Goal: Contribute content

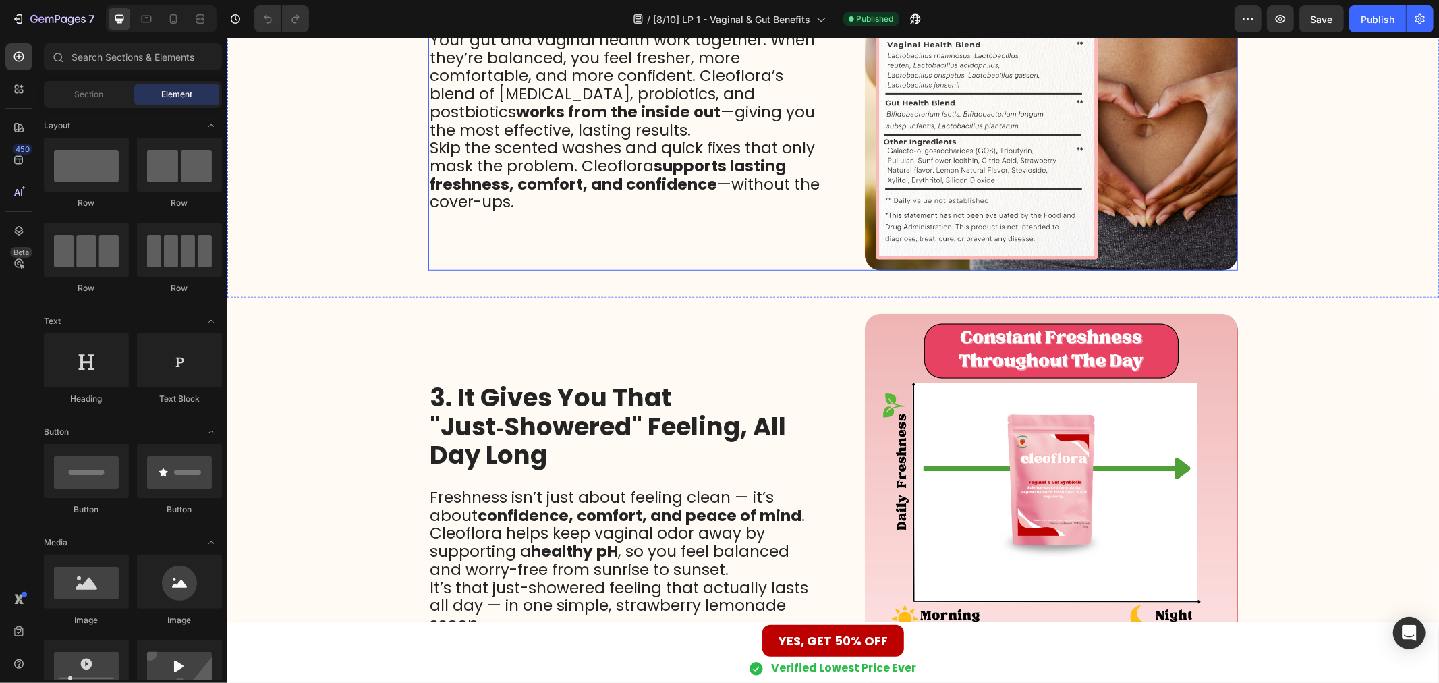
scroll to position [899, 0]
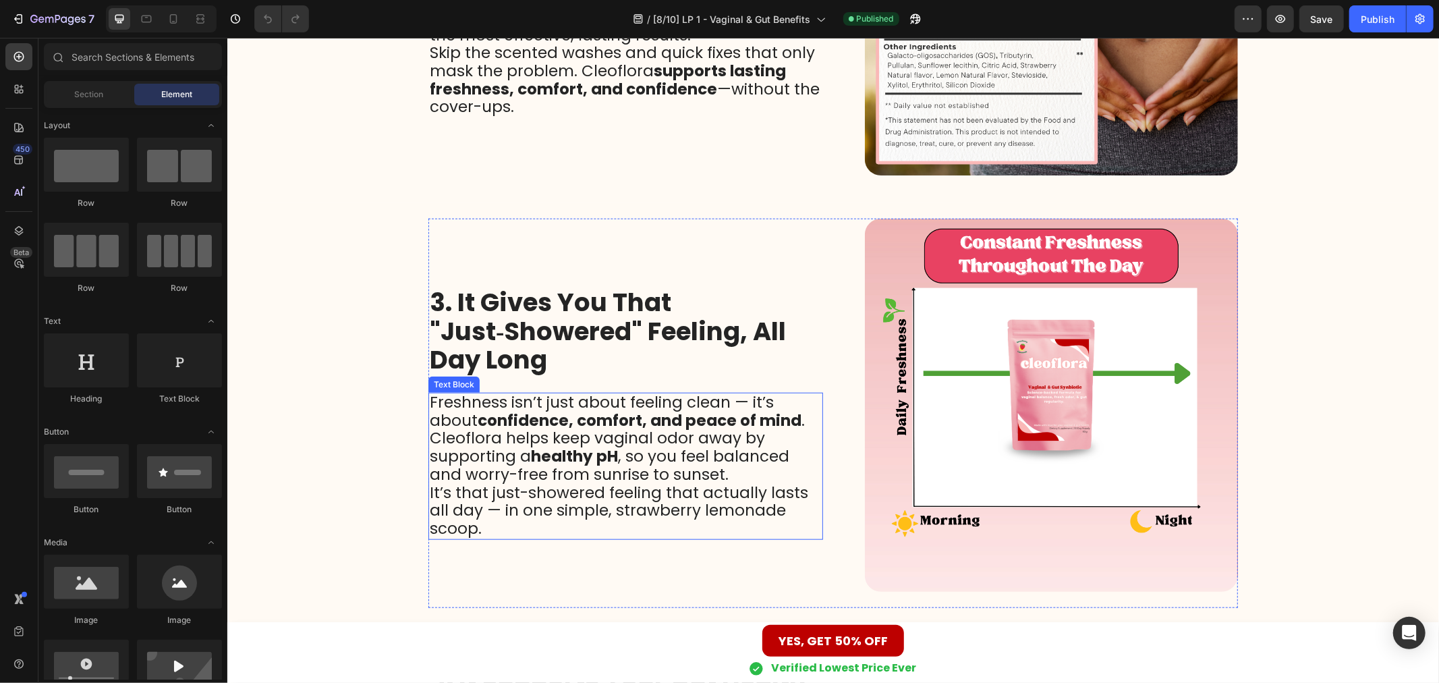
click at [569, 440] on span "Freshness isn’t just about feeling clean — it’s about confidence, comfort, and …" at bounding box center [616, 438] width 375 height 94
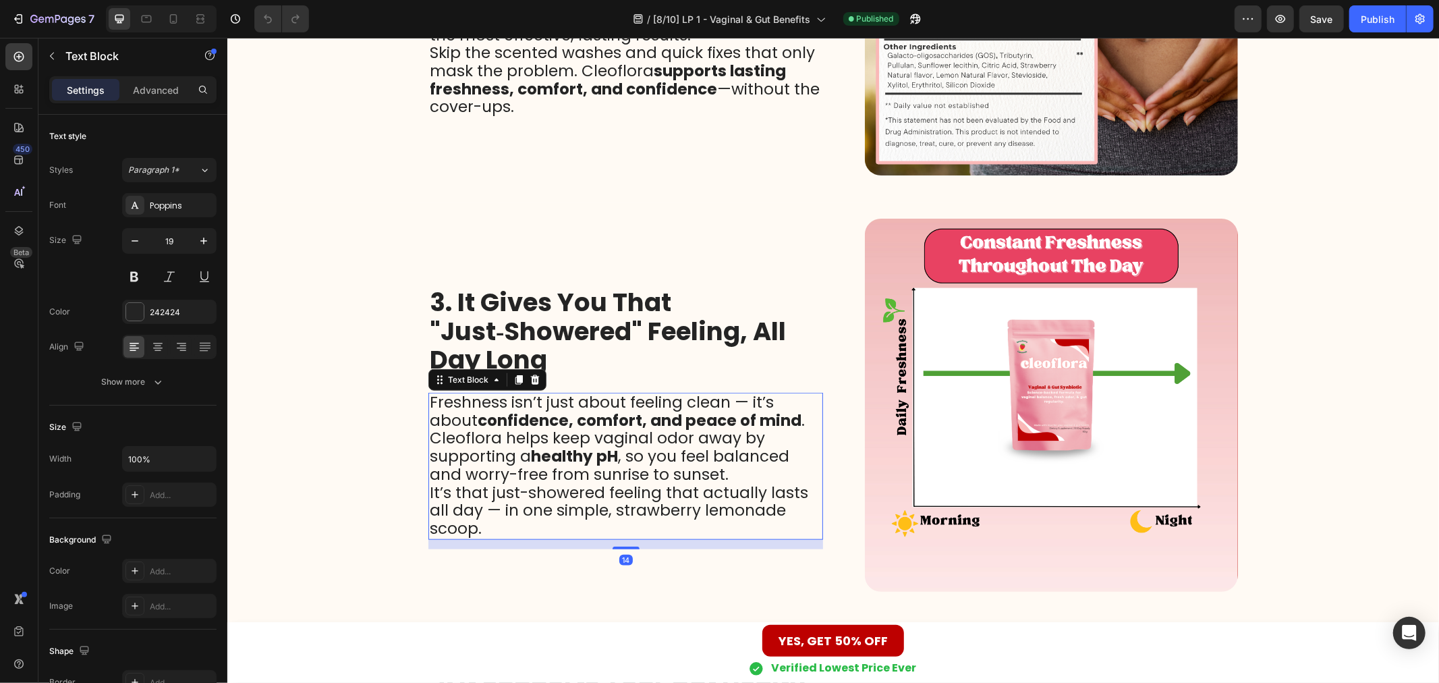
click at [550, 458] on strong "healthy pH" at bounding box center [573, 456] width 87 height 22
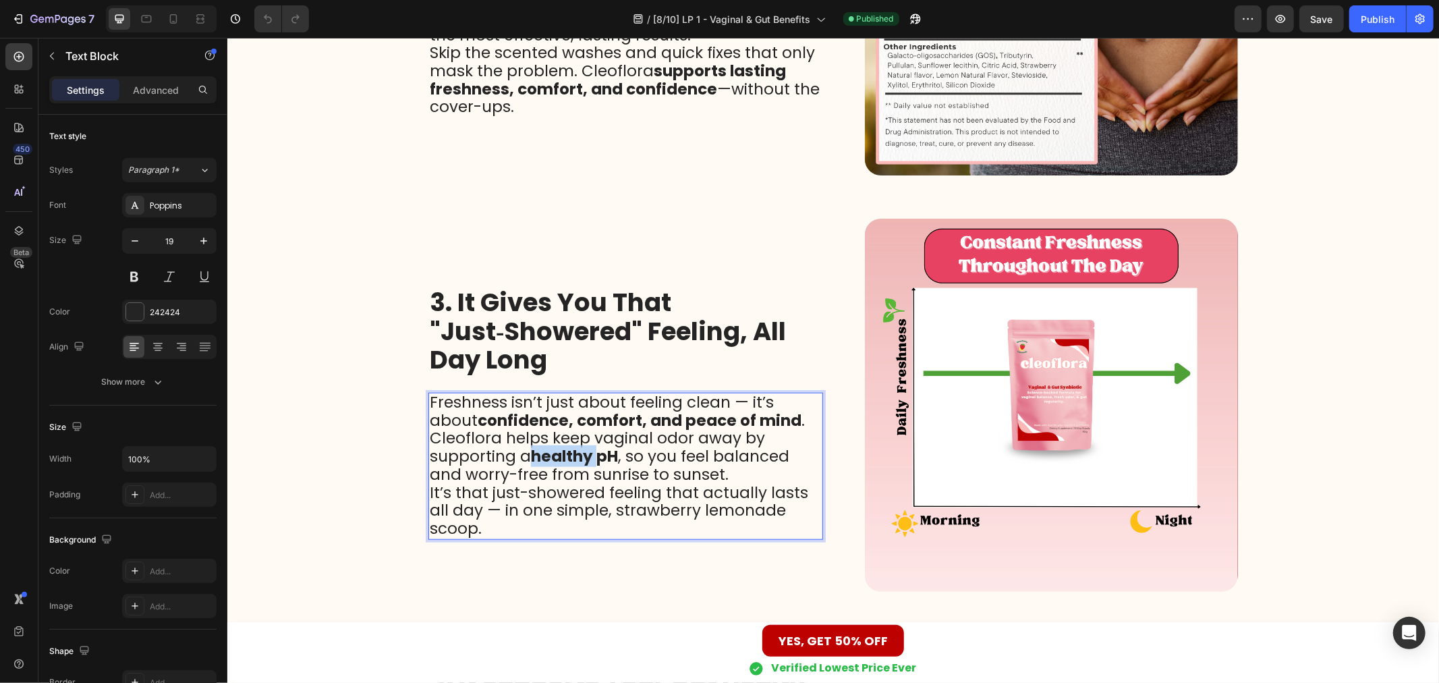
click at [550, 458] on strong "healthy pH" at bounding box center [573, 456] width 87 height 22
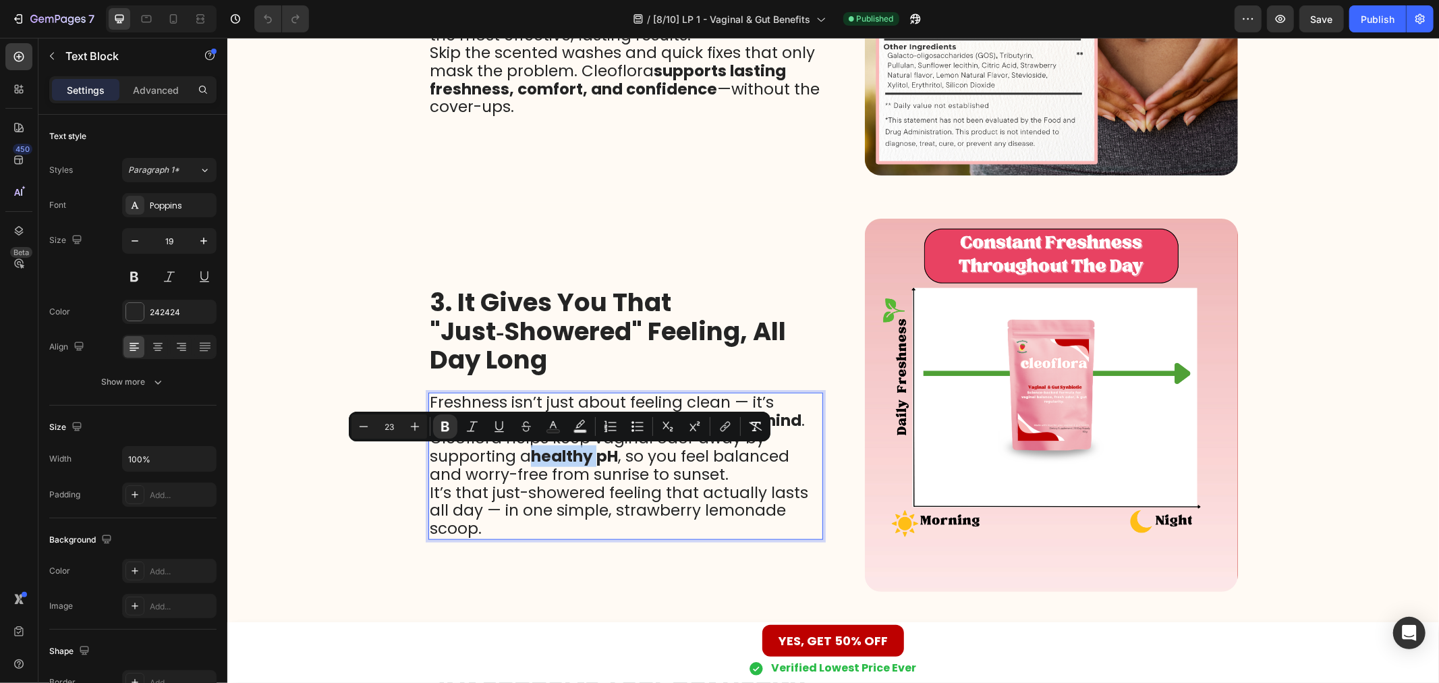
click at [530, 458] on strong "healthy pH" at bounding box center [573, 456] width 87 height 22
drag, startPoint x: 527, startPoint y: 455, endPoint x: 610, endPoint y: 459, distance: 83.0
click at [610, 459] on strong "healthy pH" at bounding box center [573, 456] width 87 height 22
click at [464, 423] on button "Bold" at bounding box center [456, 426] width 24 height 24
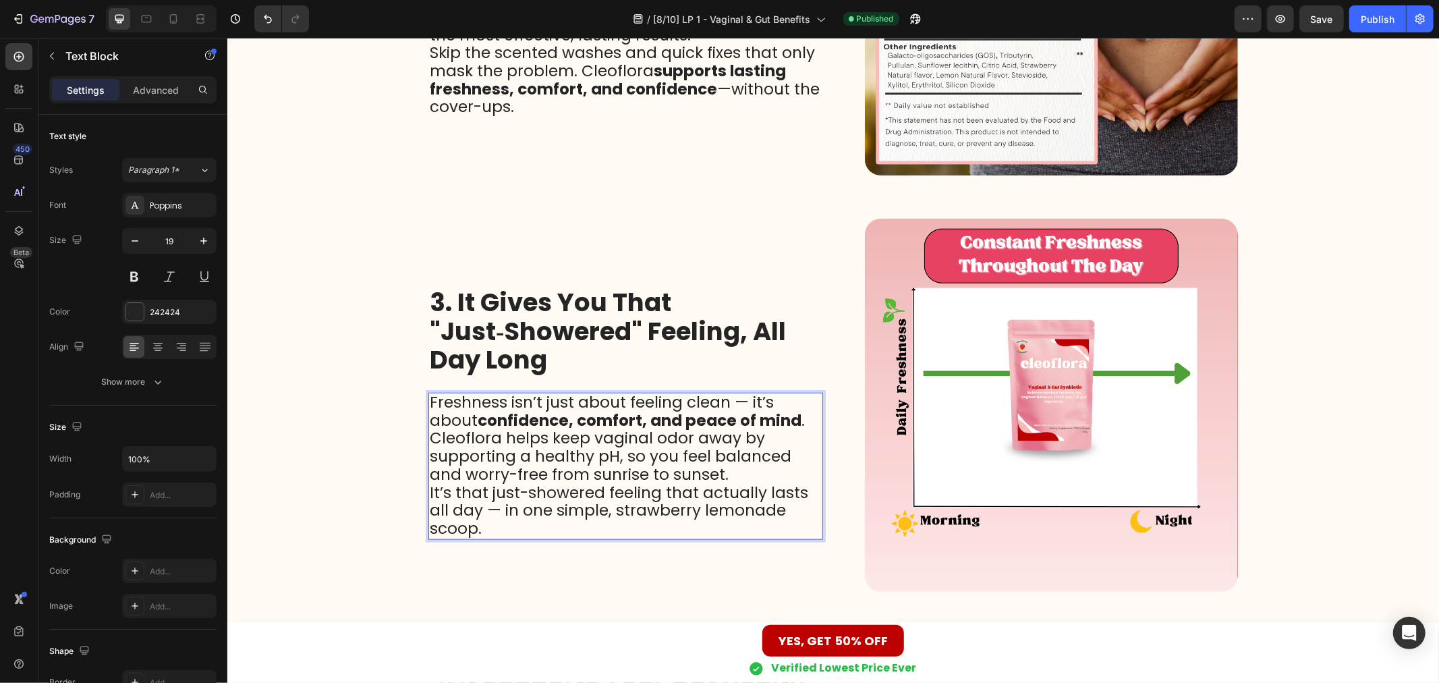
click at [581, 468] on span "Freshness isn’t just about feeling clean — it’s about confidence, comfort, and …" at bounding box center [616, 438] width 375 height 94
drag, startPoint x: 547, startPoint y: 443, endPoint x: 730, endPoint y: 450, distance: 183.0
click at [730, 450] on span "Freshness isn’t just about feeling clean — it’s about confidence, comfort, and …" at bounding box center [616, 438] width 375 height 94
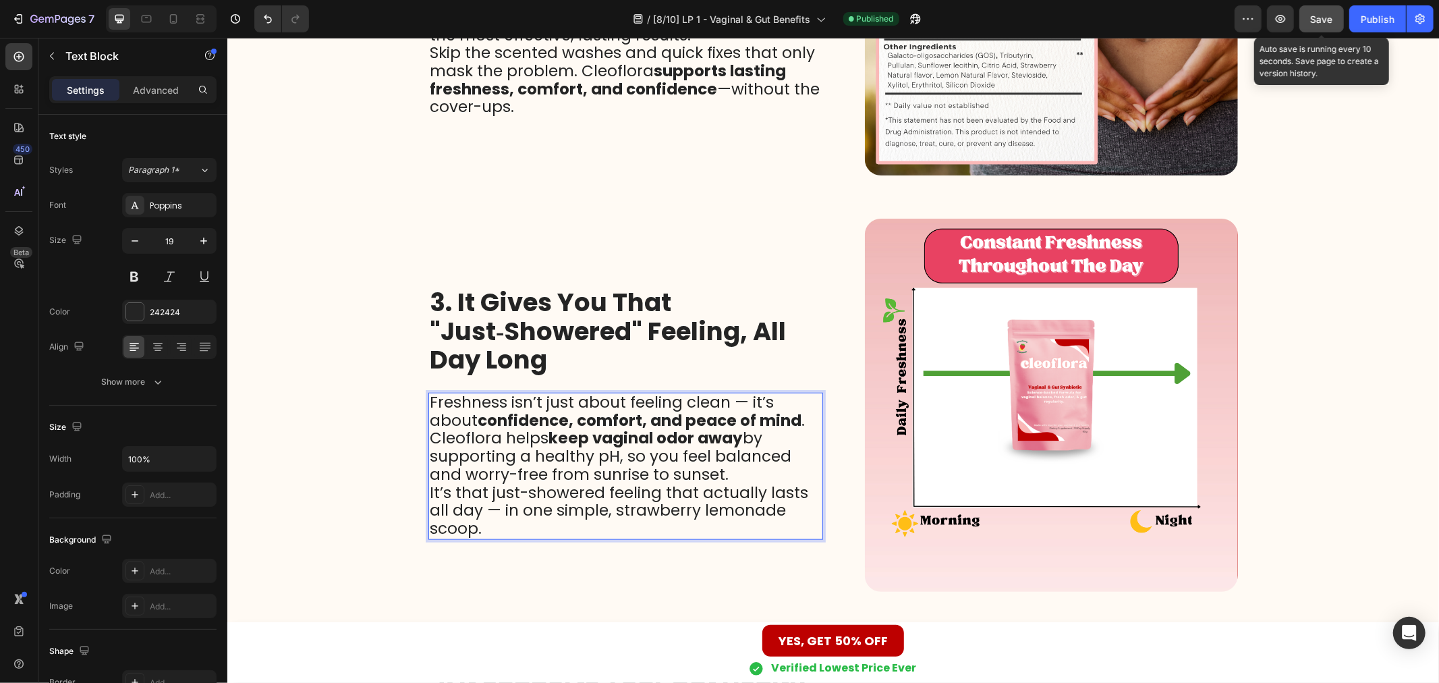
click at [1330, 12] on div "Save" at bounding box center [1322, 19] width 22 height 14
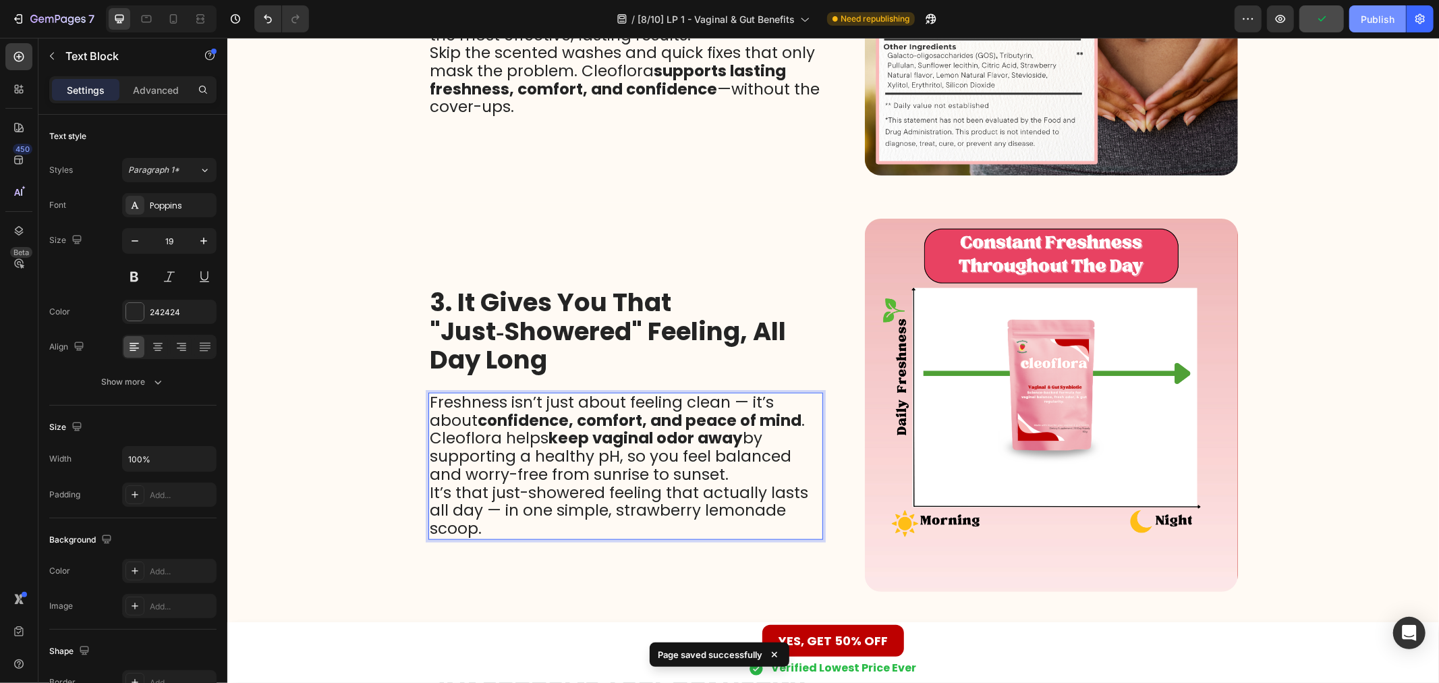
click at [1367, 14] on div "Publish" at bounding box center [1378, 19] width 34 height 14
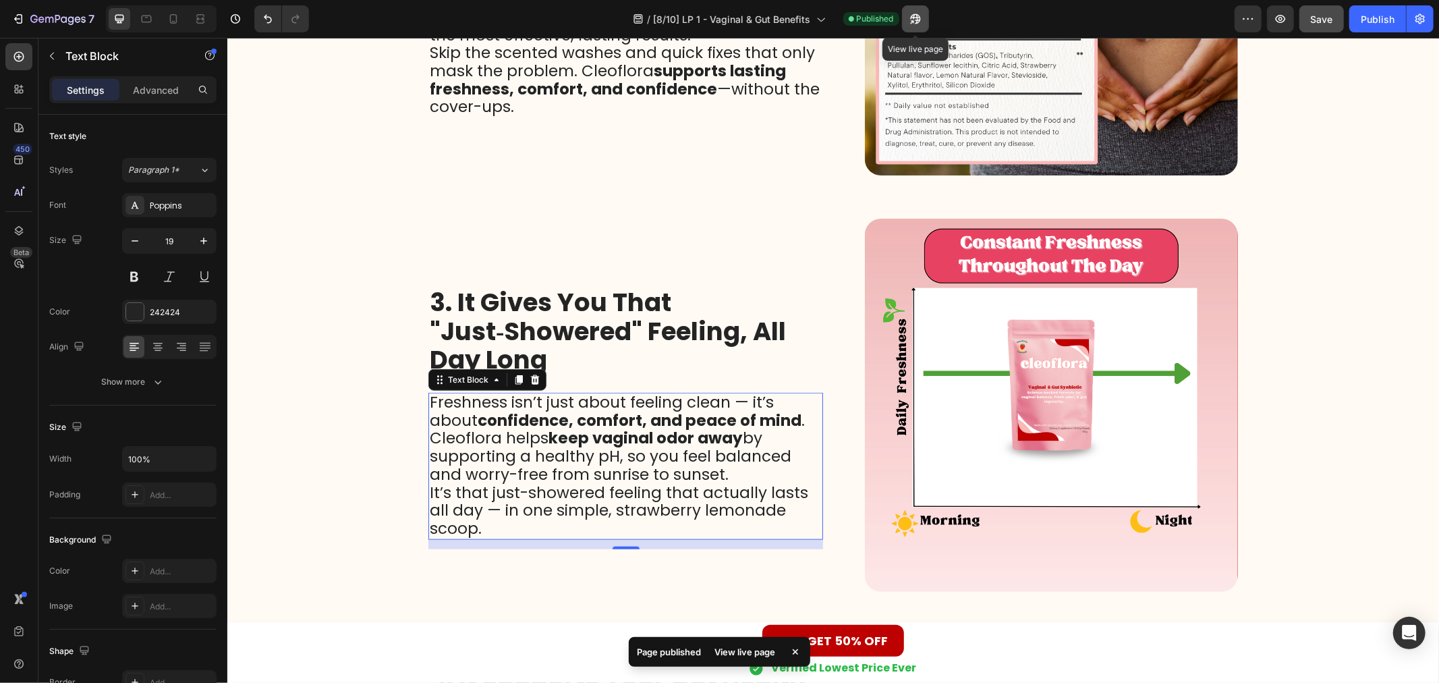
click at [921, 22] on icon "button" at bounding box center [915, 18] width 13 height 13
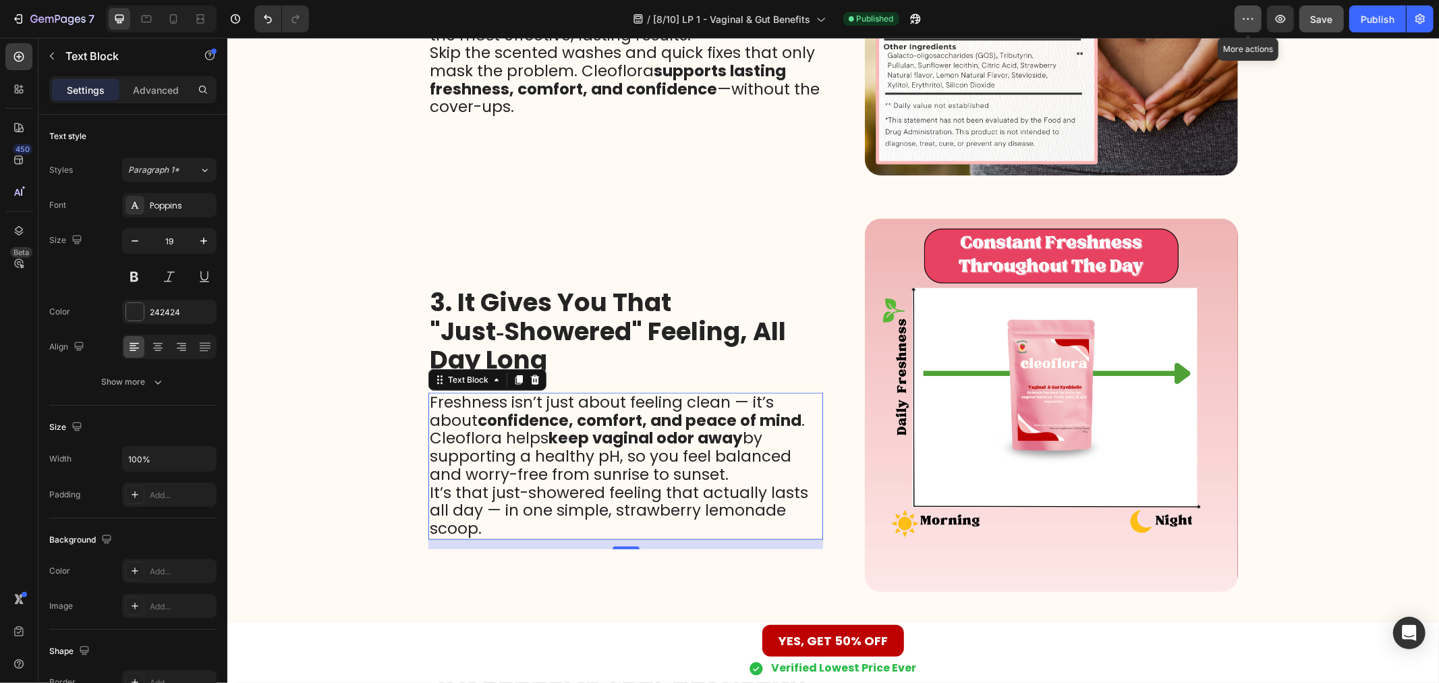
click at [1251, 15] on icon "button" at bounding box center [1247, 18] width 13 height 13
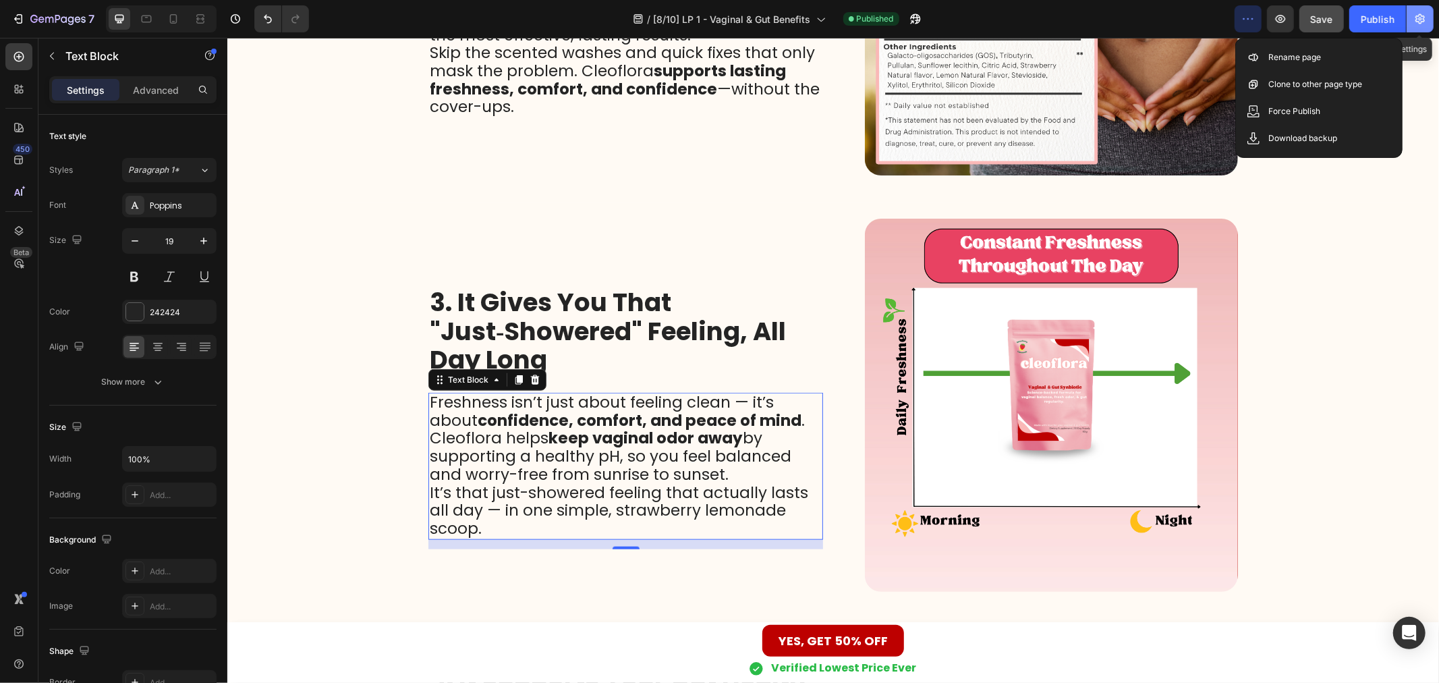
click at [1431, 16] on button "button" at bounding box center [1420, 18] width 27 height 27
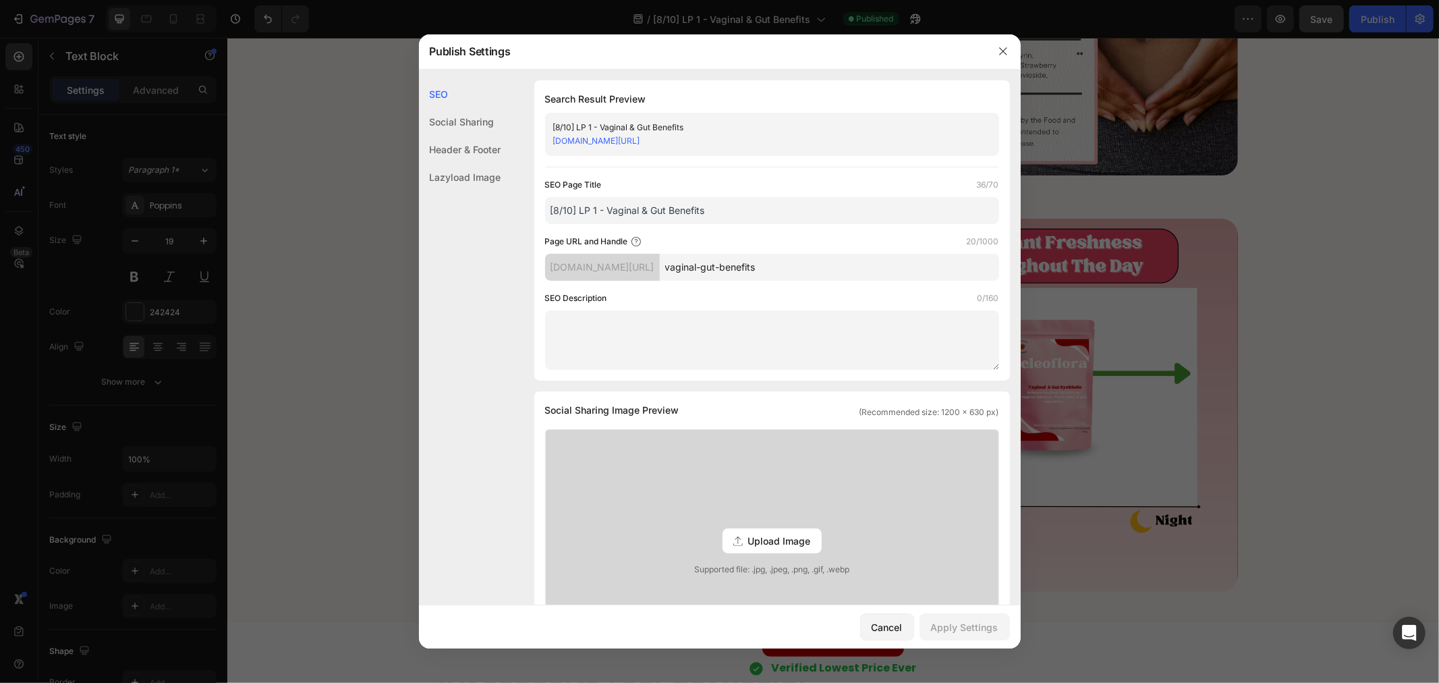
click at [484, 163] on div "Header & Footer" at bounding box center [460, 177] width 82 height 28
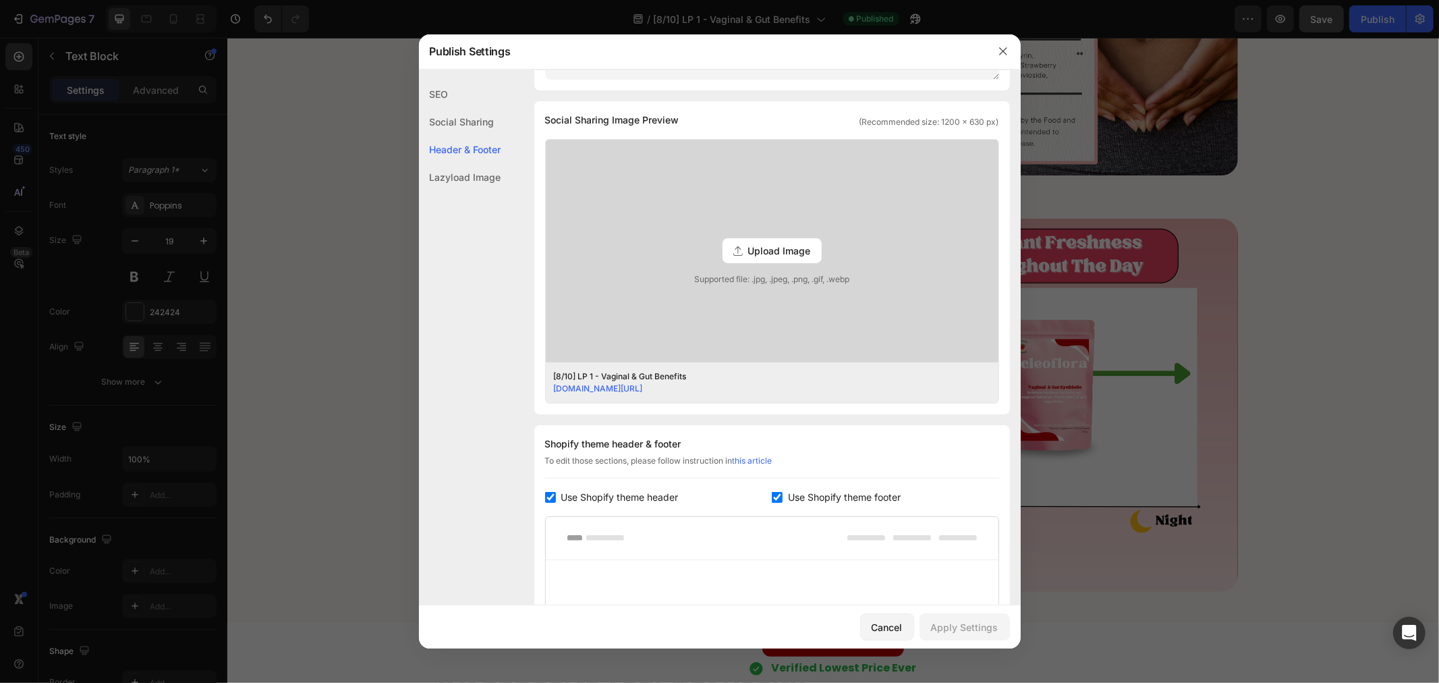
scroll to position [534, 0]
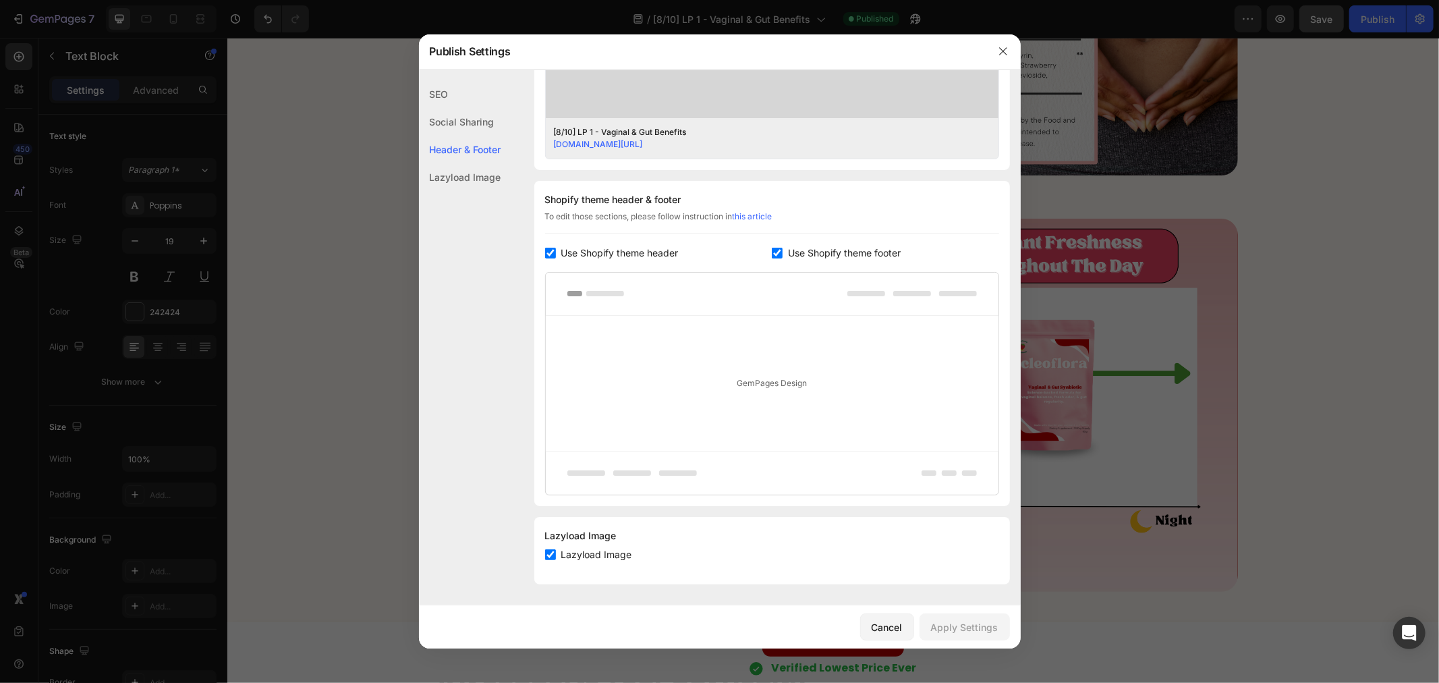
click at [551, 252] on input "checkbox" at bounding box center [550, 253] width 11 height 11
checkbox input "false"
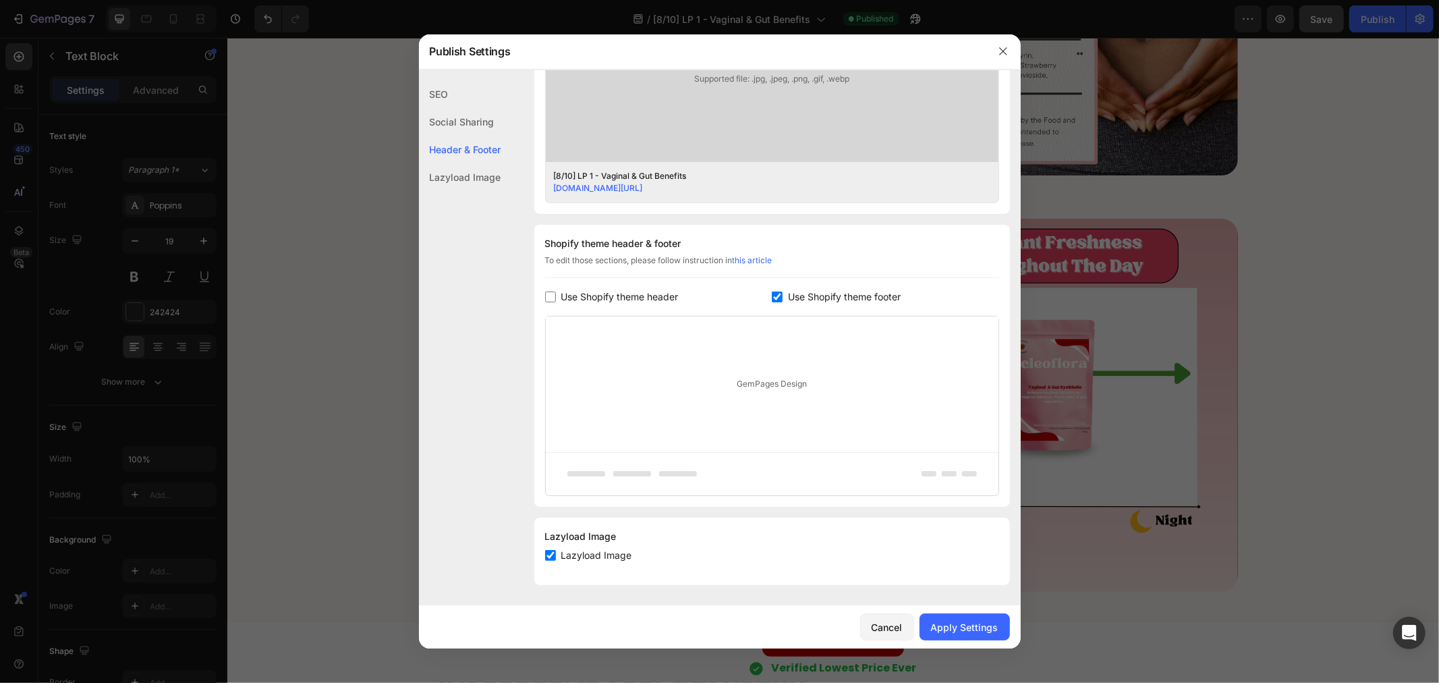
click at [772, 293] on input "checkbox" at bounding box center [777, 296] width 11 height 11
checkbox input "false"
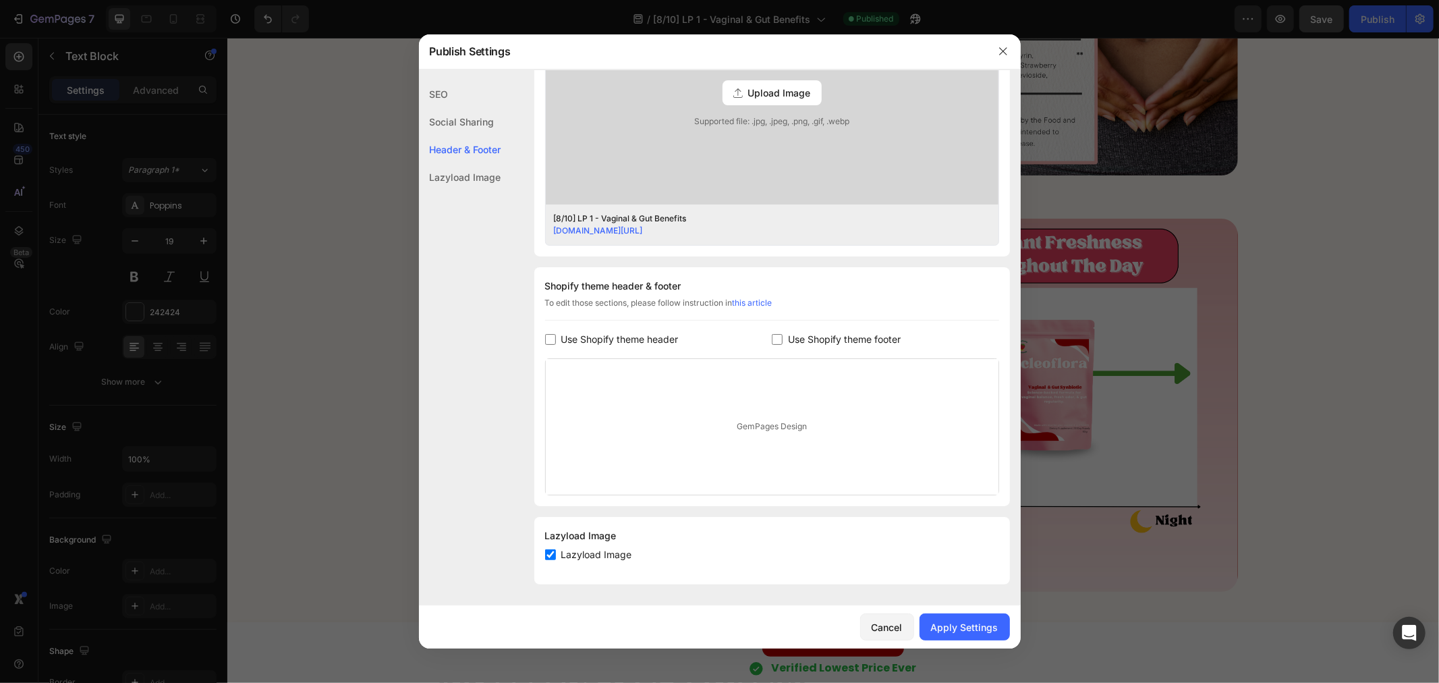
scroll to position [447, 0]
click at [967, 625] on div "Apply Settings" at bounding box center [964, 627] width 67 height 14
click at [1002, 46] on icon "button" at bounding box center [1003, 51] width 11 height 11
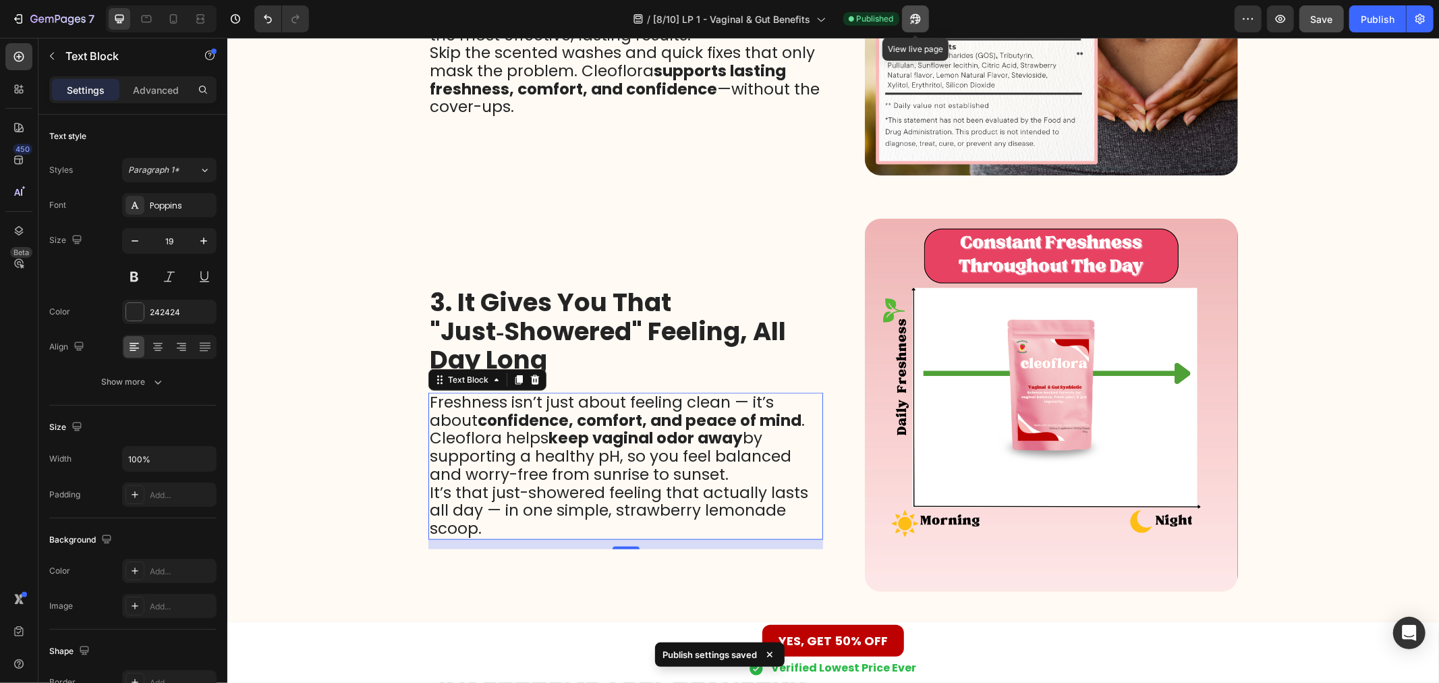
click at [918, 12] on icon "button" at bounding box center [915, 18] width 13 height 13
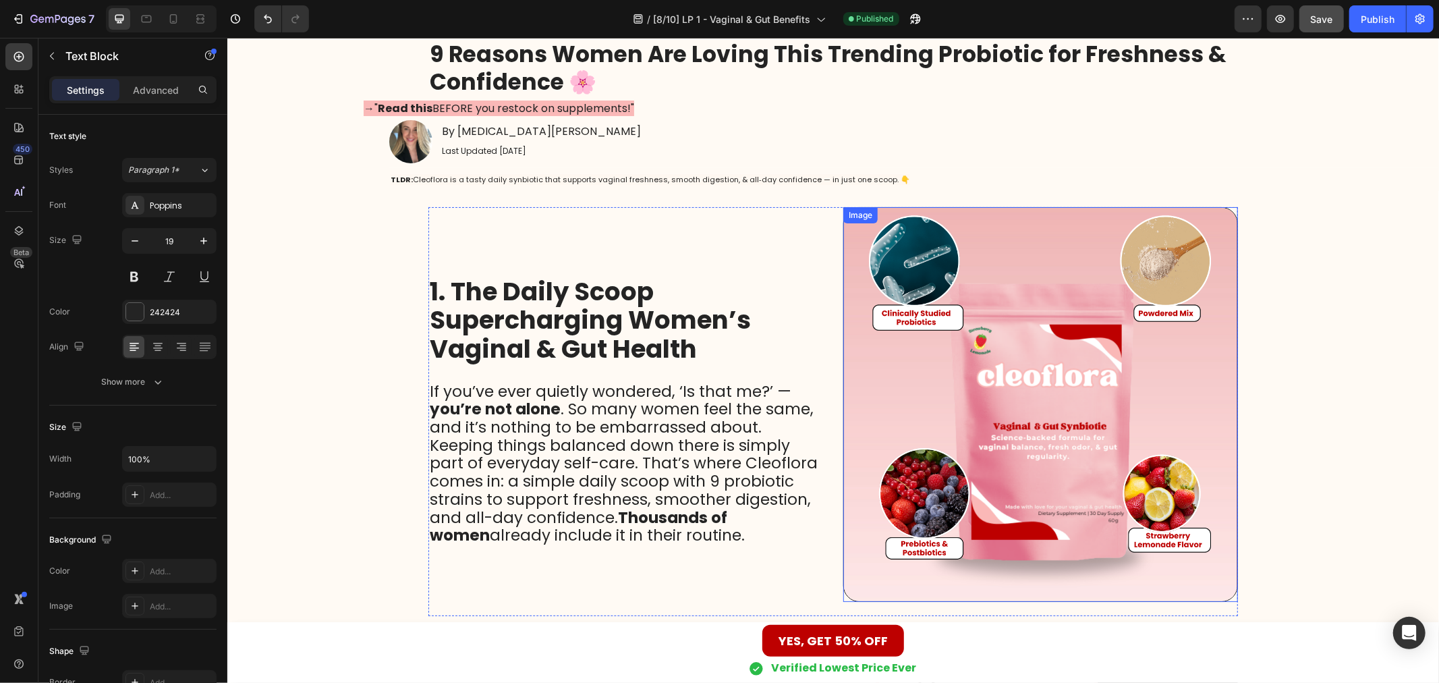
scroll to position [0, 0]
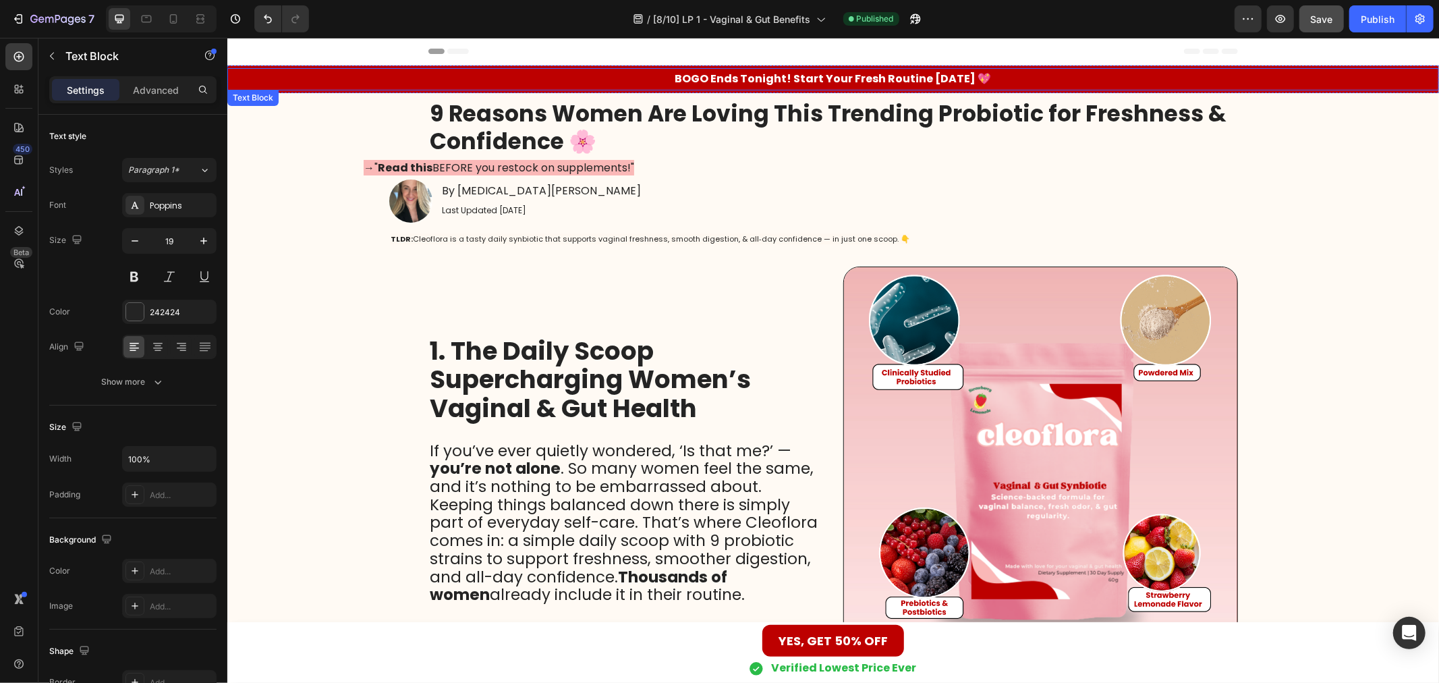
click at [836, 78] on strong "BOGO Ends Tonight! Start Your Fresh Routine [DATE] 💖" at bounding box center [833, 78] width 316 height 16
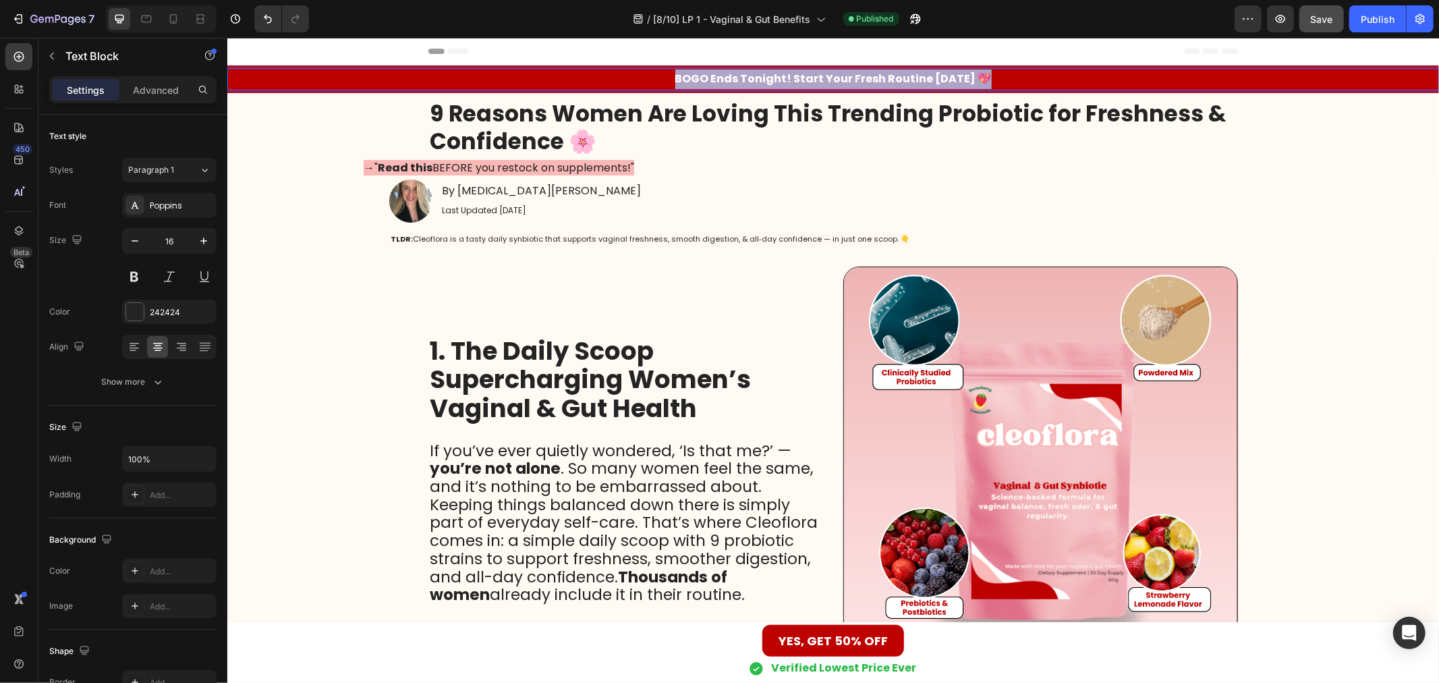
click at [836, 78] on strong "BOGO Ends Tonight! Start Your Fresh Routine [DATE] 💖" at bounding box center [833, 78] width 316 height 16
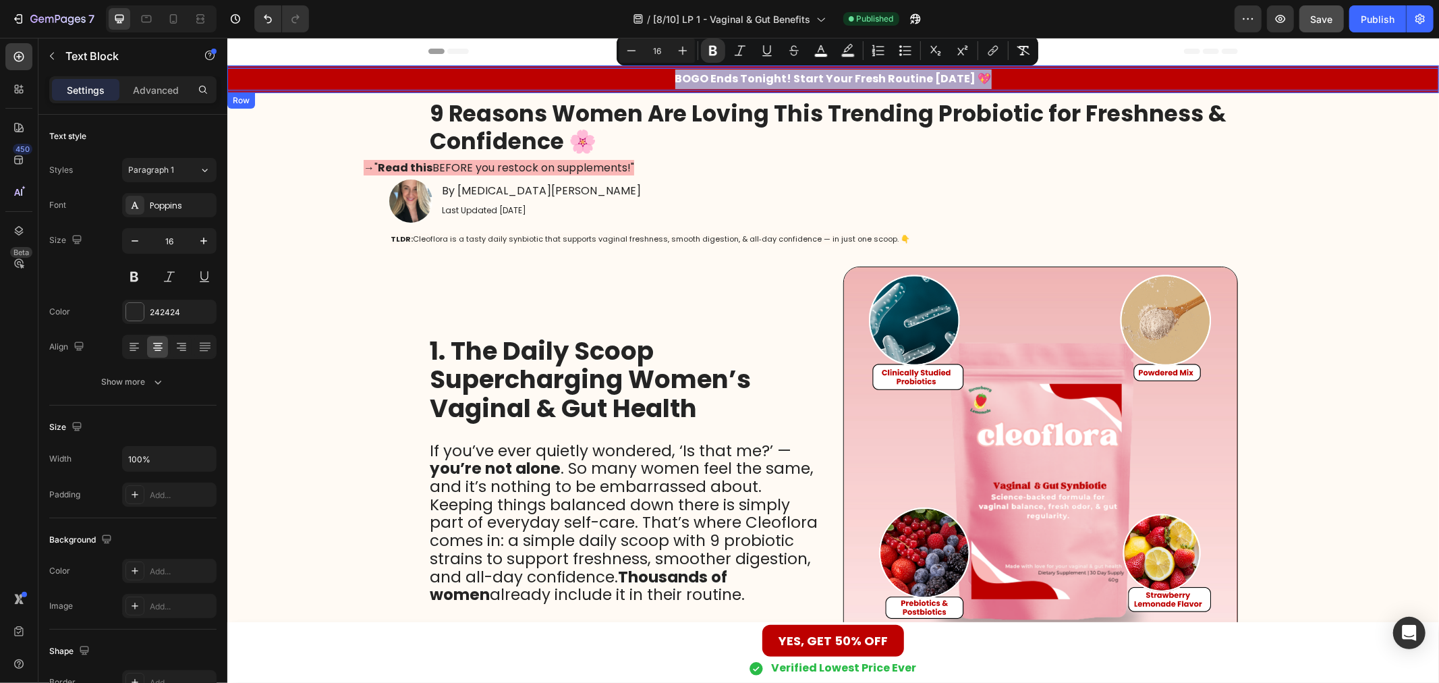
copy strong "BOGO Ends Tonight! Start Your Fresh Routine [DATE] 💖"
click at [738, 82] on strong "BOGO Ends Tonight! Start Your Fresh Routine [DATE] 💖" at bounding box center [833, 78] width 316 height 16
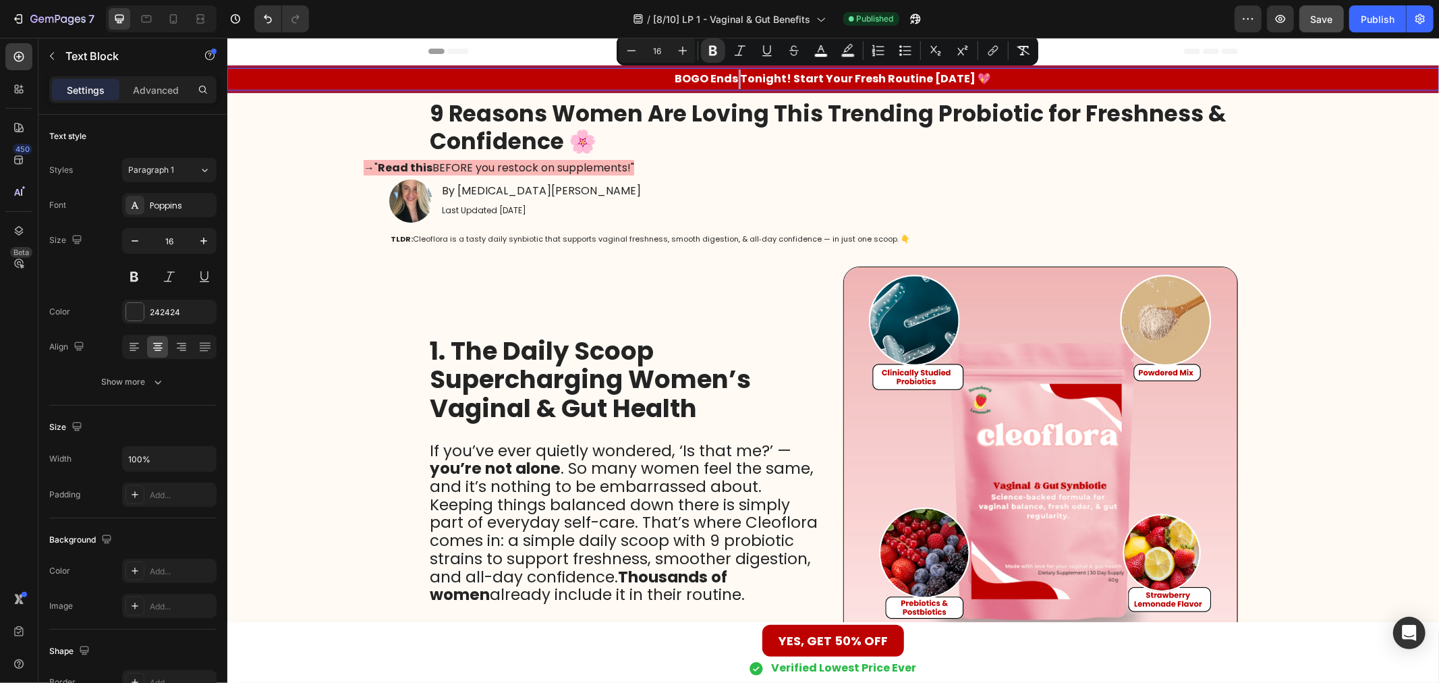
click at [738, 82] on strong "BOGO Ends Tonight! Start Your Fresh Routine [DATE] 💖" at bounding box center [833, 78] width 316 height 16
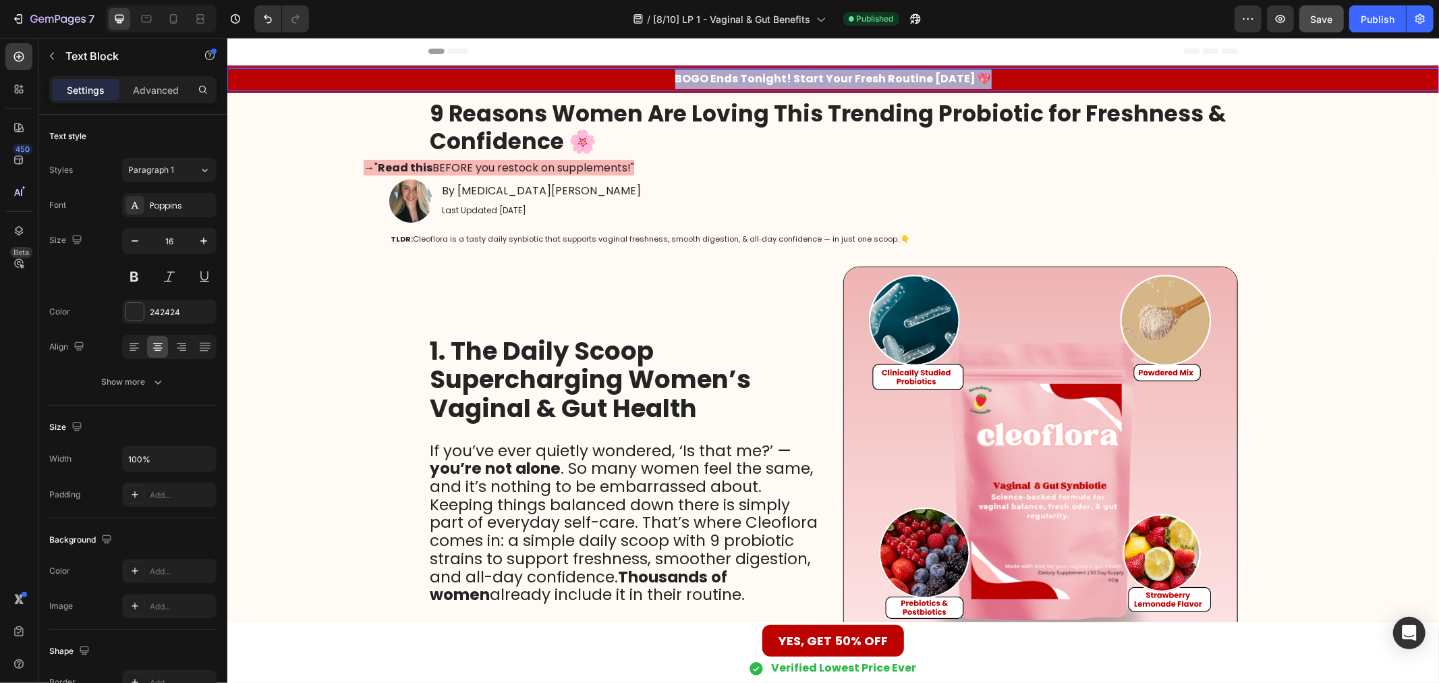
click at [738, 82] on strong "BOGO Ends Tonight! Start Your Fresh Routine [DATE] 💖" at bounding box center [833, 78] width 316 height 16
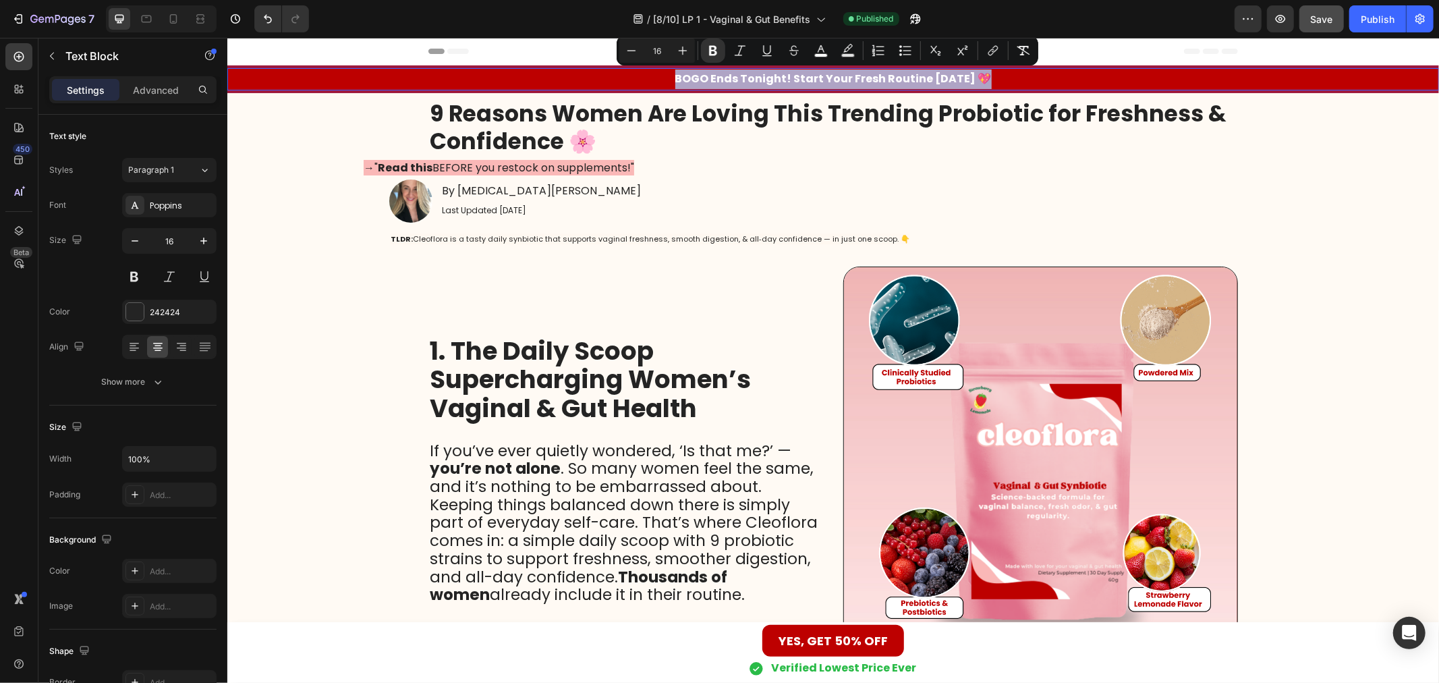
click at [737, 80] on strong "BOGO Ends Tonight! Start Your Fresh Routine [DATE] 💖" at bounding box center [833, 78] width 316 height 16
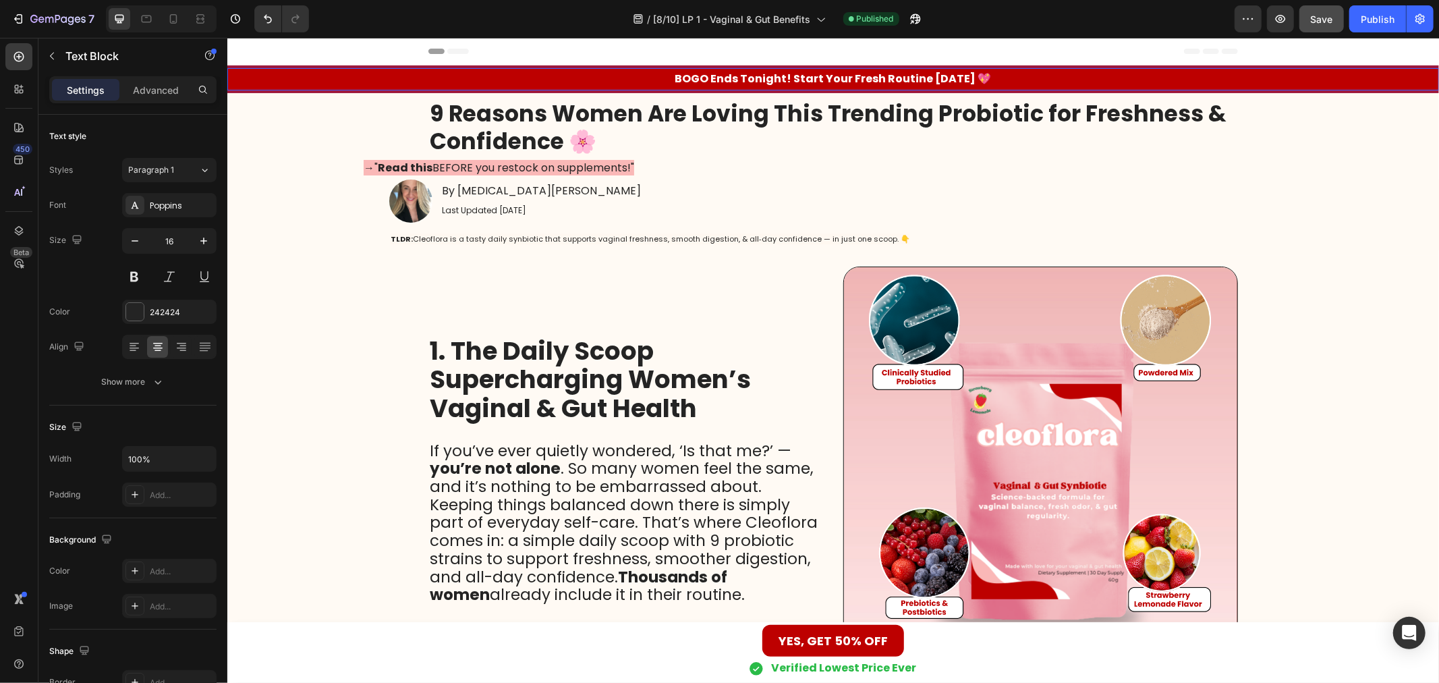
click at [712, 75] on strong "BOGO Ends Tonight! Start Your Fresh Routine [DATE] 💖" at bounding box center [833, 78] width 316 height 16
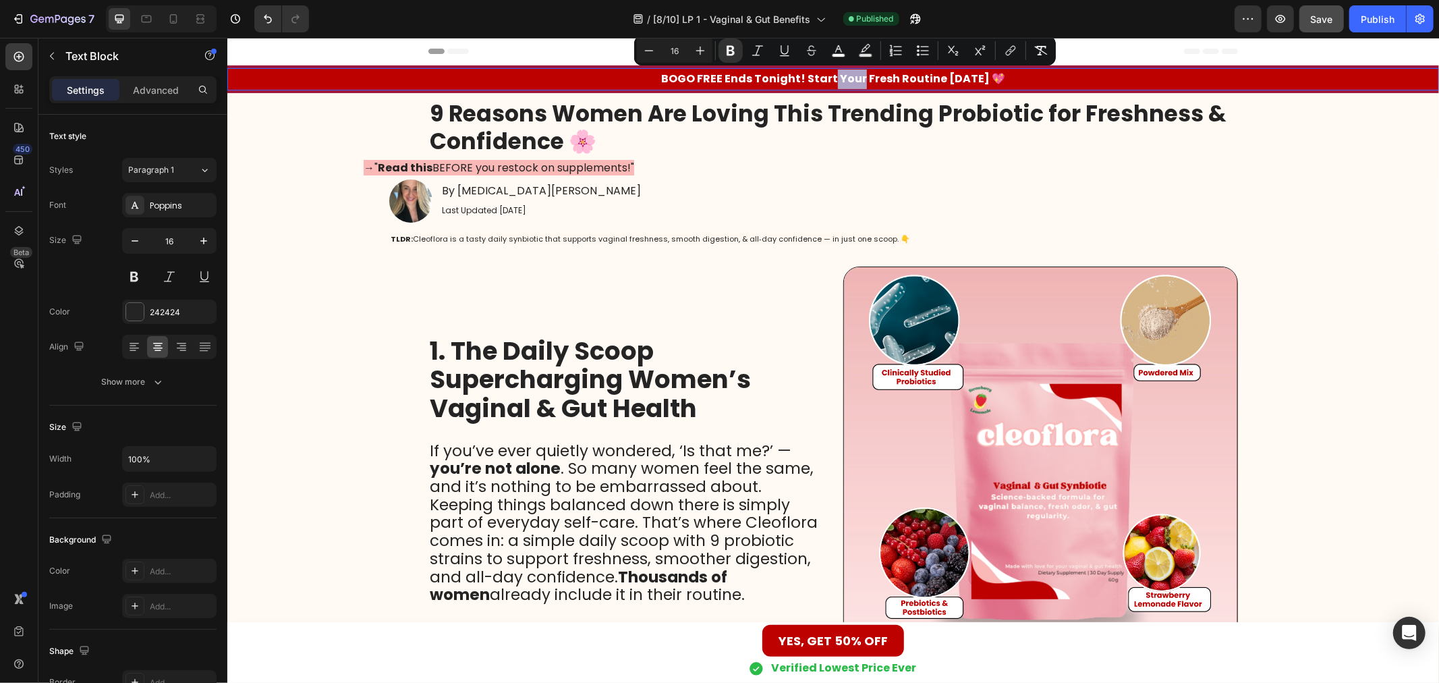
drag, startPoint x: 830, startPoint y: 76, endPoint x: 858, endPoint y: 78, distance: 27.7
click at [858, 78] on strong "BOGO FREE Ends Tonight! Start Your Fresh Routine [DATE] 💖" at bounding box center [832, 78] width 344 height 16
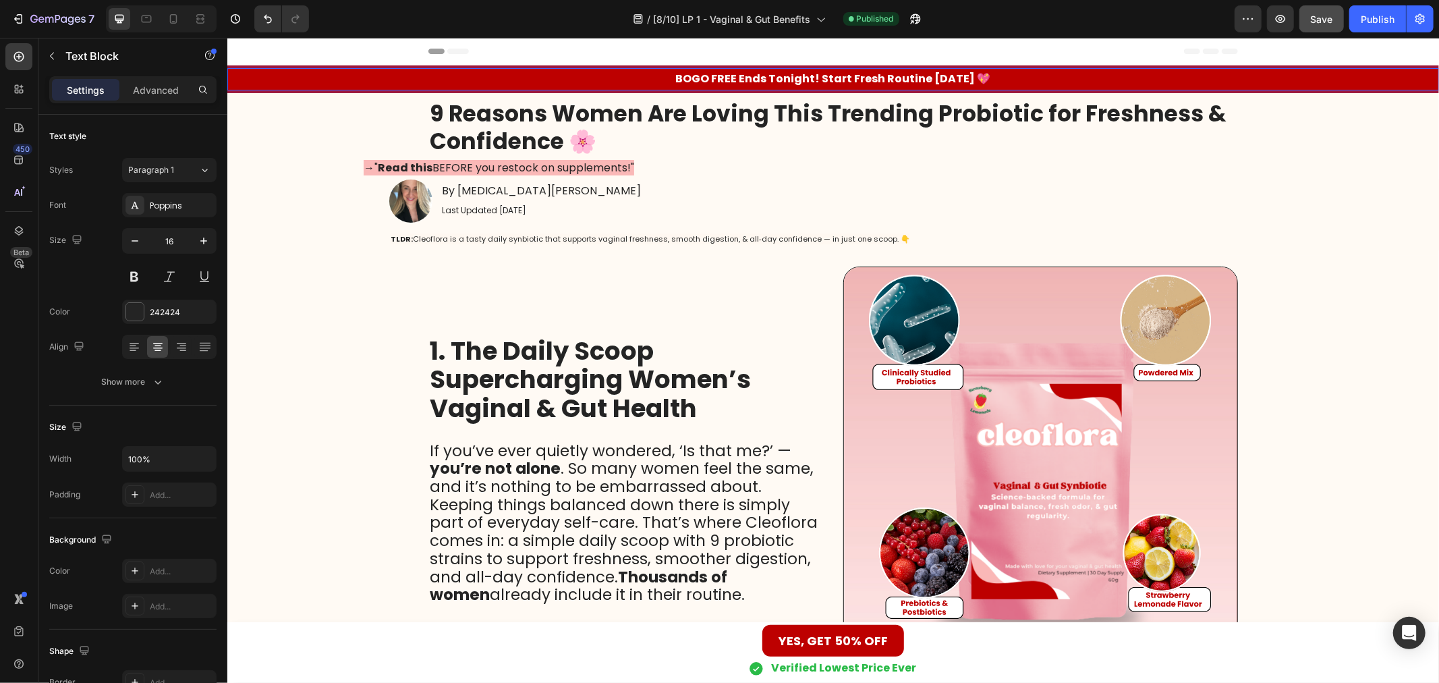
click at [884, 76] on strong "BOGO FREE Ends Tonight! Start Fresh Routine [DATE] 💖" at bounding box center [832, 78] width 315 height 16
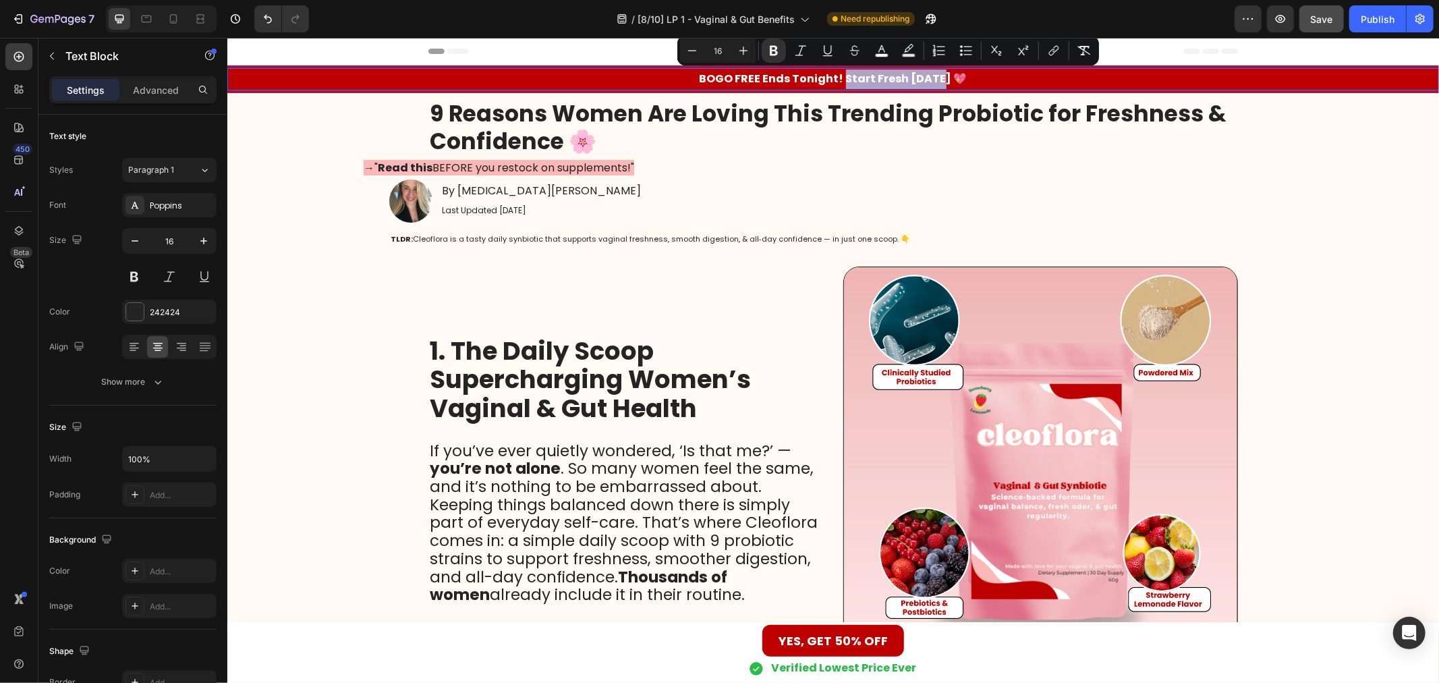
drag, startPoint x: 936, startPoint y: 82, endPoint x: 841, endPoint y: 82, distance: 94.4
click at [841, 82] on strong "BOGO FREE Ends Tonight! Start Fresh [DATE] 💖" at bounding box center [833, 78] width 268 height 16
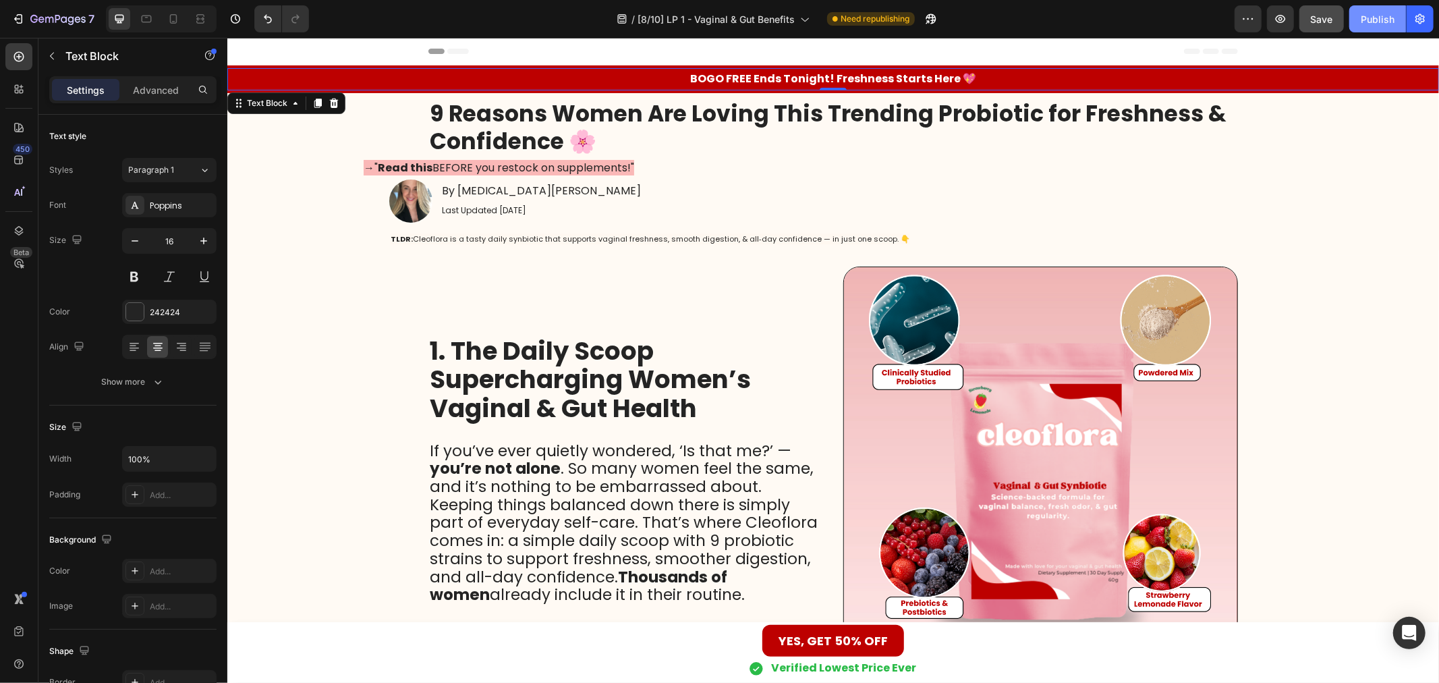
click at [1392, 24] on div "Publish" at bounding box center [1378, 19] width 34 height 14
click at [913, 20] on icon "button" at bounding box center [911, 21] width 3 height 3
click at [386, 236] on div "TLDR: Cleoflora is a tasty daily synbiotic that supports vaginal freshness, smo…" at bounding box center [833, 238] width 1212 height 23
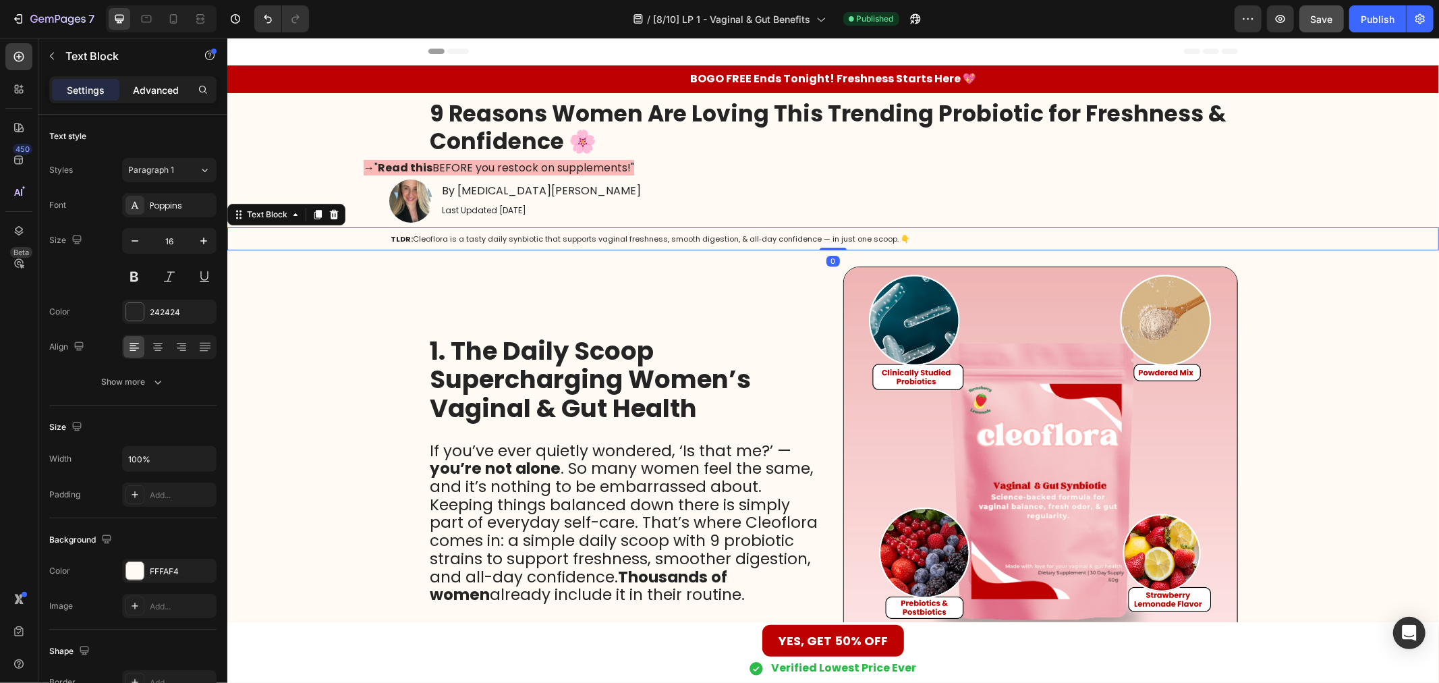
click at [145, 81] on div "Advanced" at bounding box center [155, 90] width 67 height 22
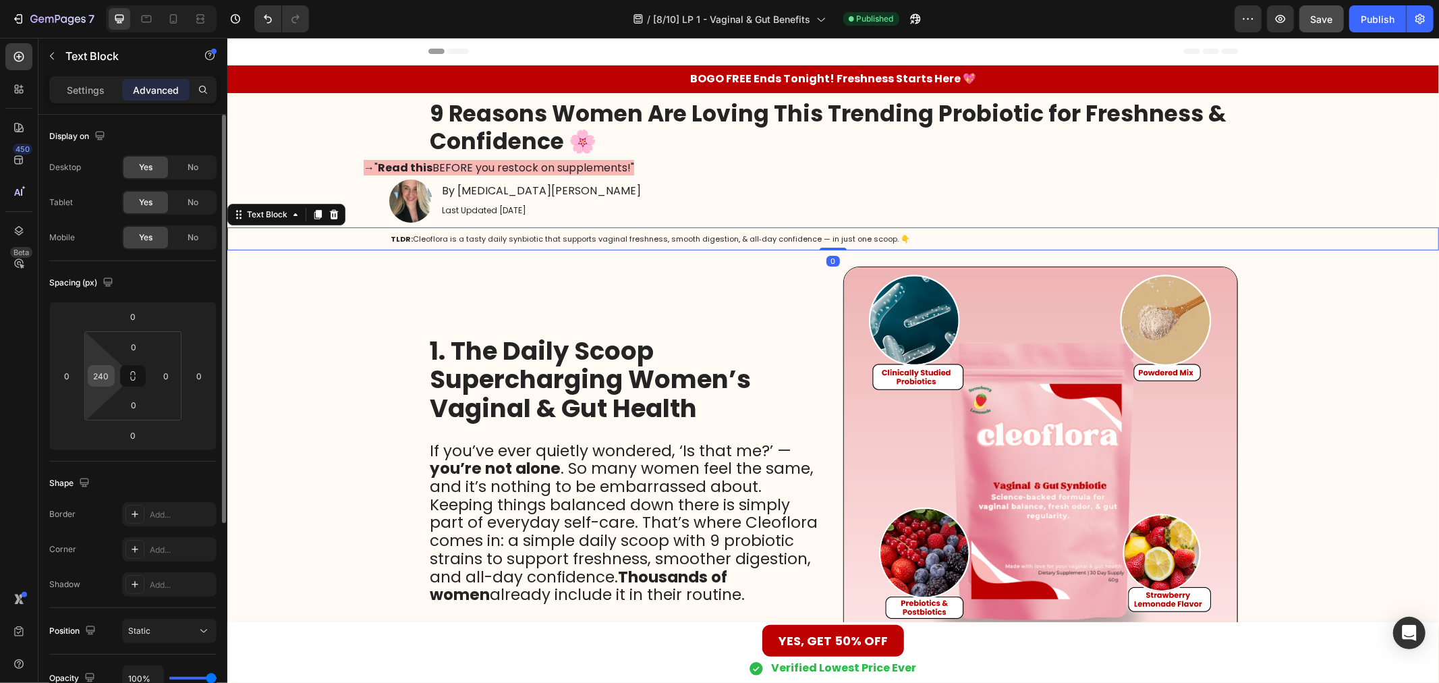
click at [103, 380] on input "240" at bounding box center [101, 376] width 20 height 20
click at [102, 369] on input "240" at bounding box center [101, 376] width 20 height 20
drag, startPoint x: 109, startPoint y: 376, endPoint x: 99, endPoint y: 376, distance: 9.4
click at [99, 376] on input "240" at bounding box center [101, 376] width 20 height 20
type input "280"
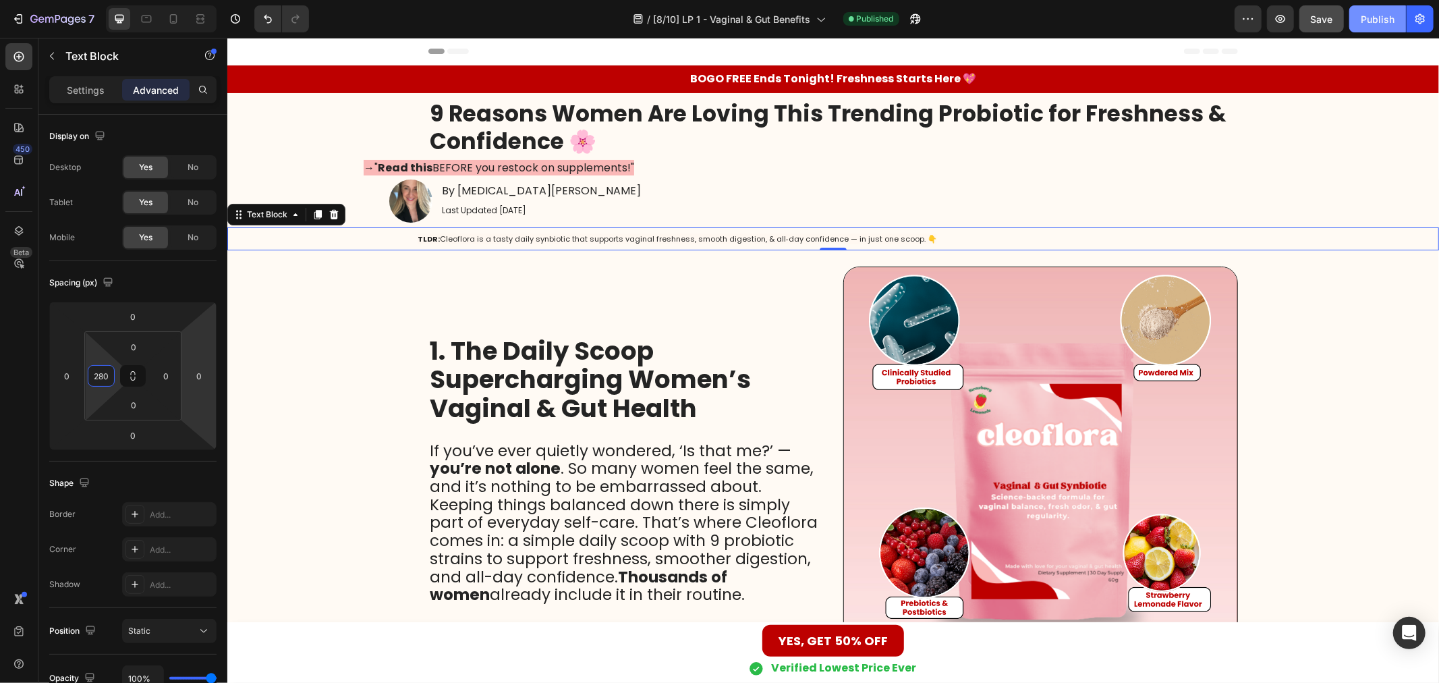
click at [1393, 25] on div "Publish" at bounding box center [1378, 19] width 34 height 14
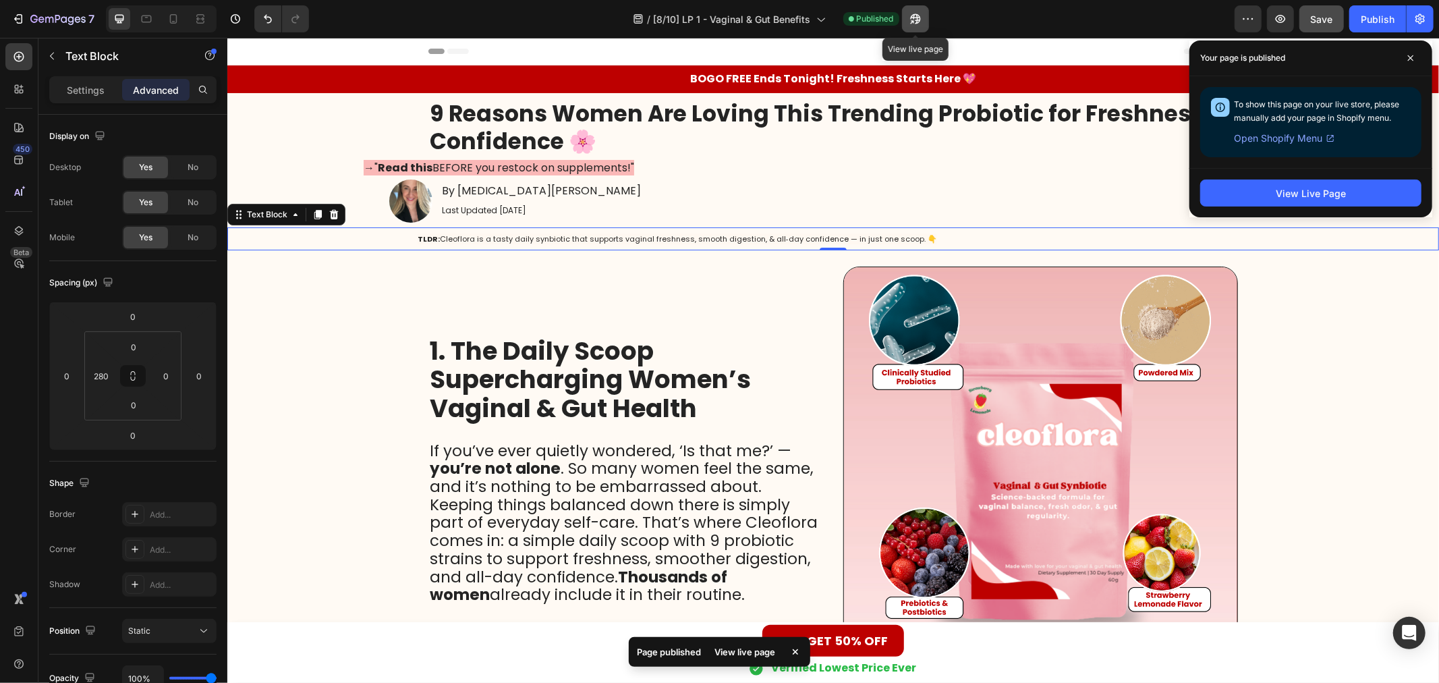
click at [911, 20] on icon "button" at bounding box center [911, 21] width 3 height 3
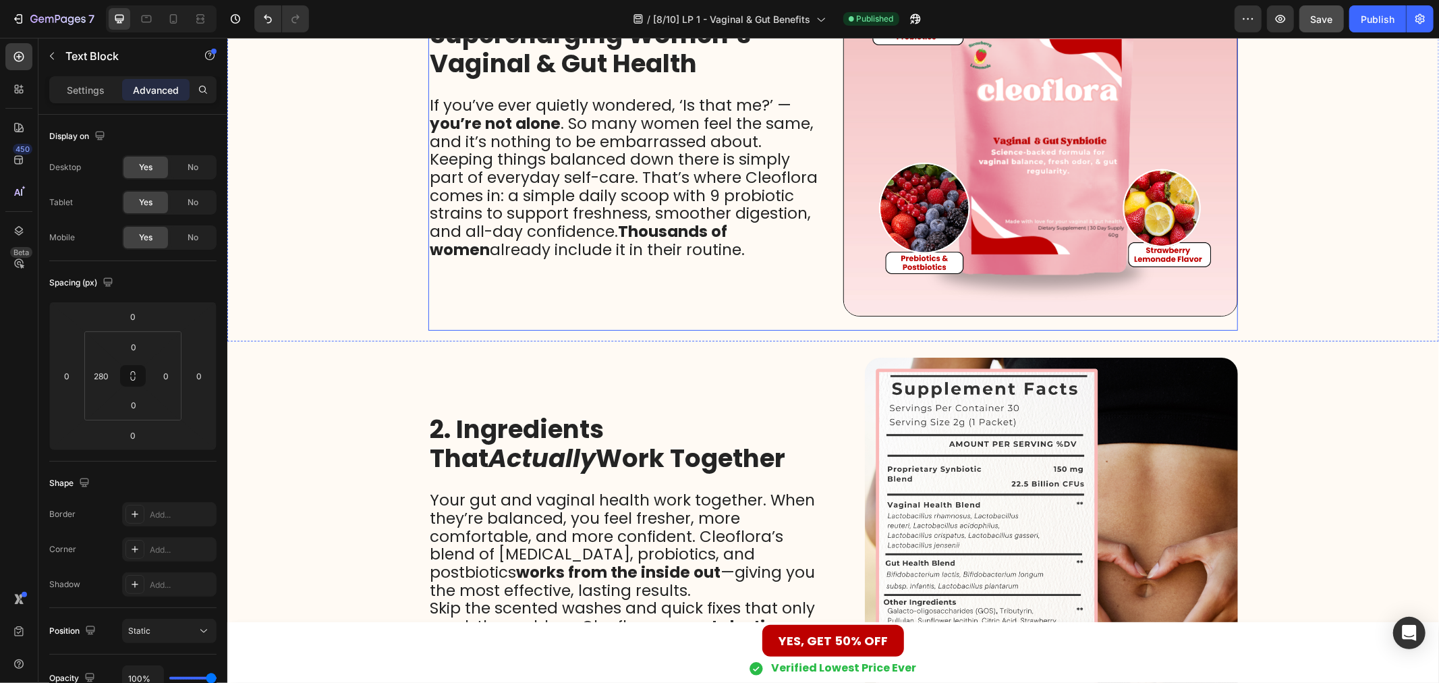
scroll to position [449, 0]
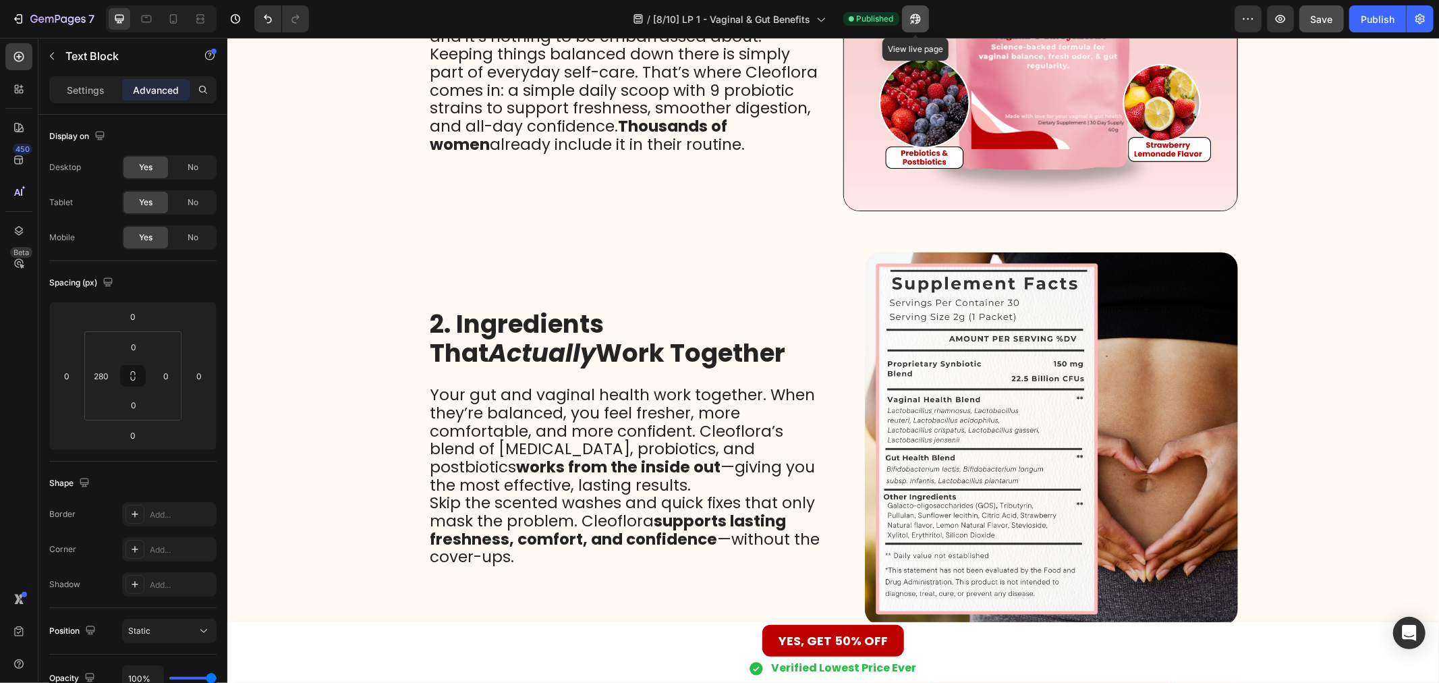
click at [924, 20] on button "button" at bounding box center [915, 18] width 27 height 27
